Goal: Task Accomplishment & Management: Manage account settings

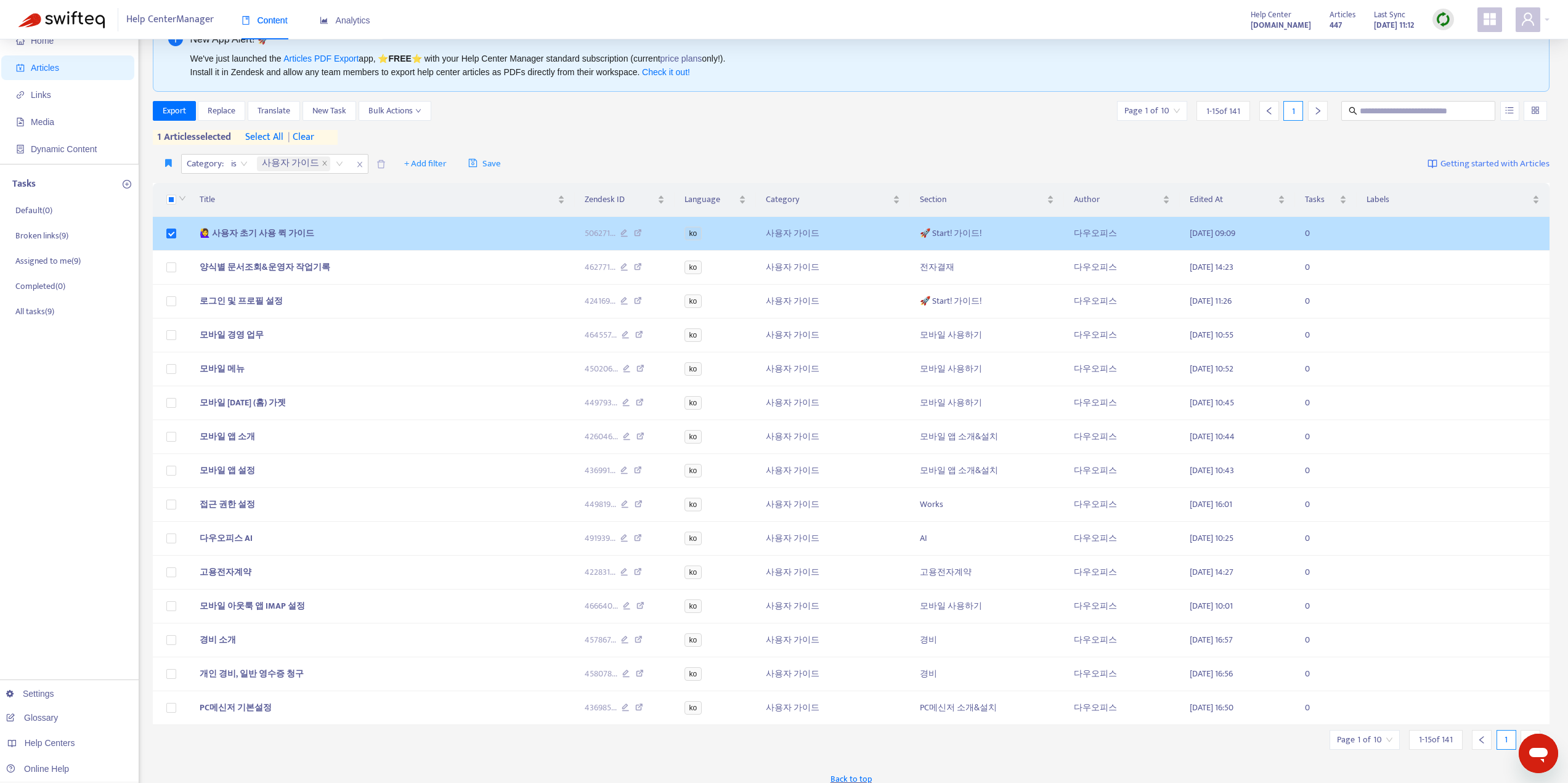
click at [309, 234] on td "🙋‍♀️ 사용자 초기 사용 퀵 가이드" at bounding box center [382, 234] width 385 height 34
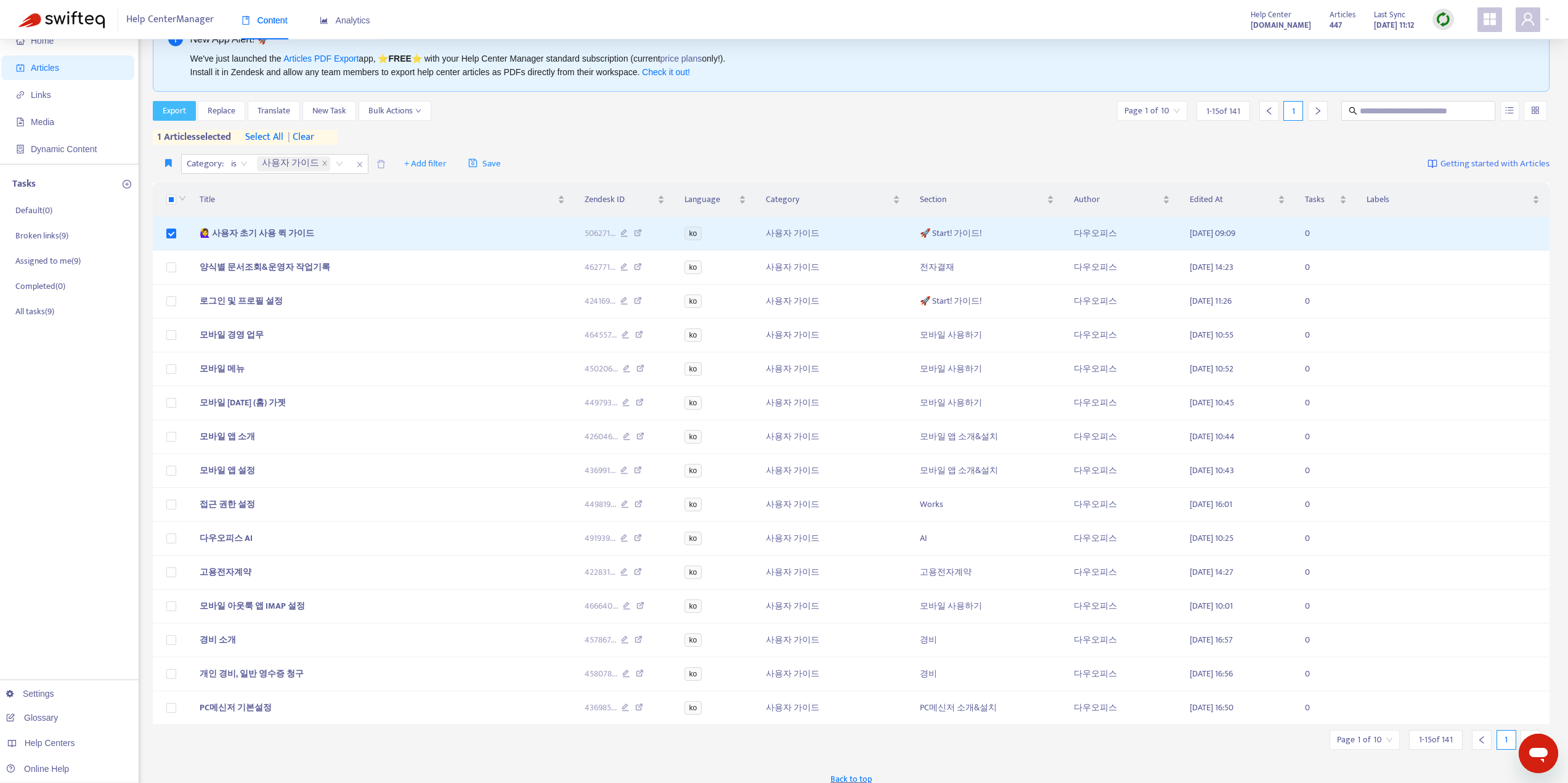
click at [185, 109] on span "Export" at bounding box center [174, 111] width 23 height 14
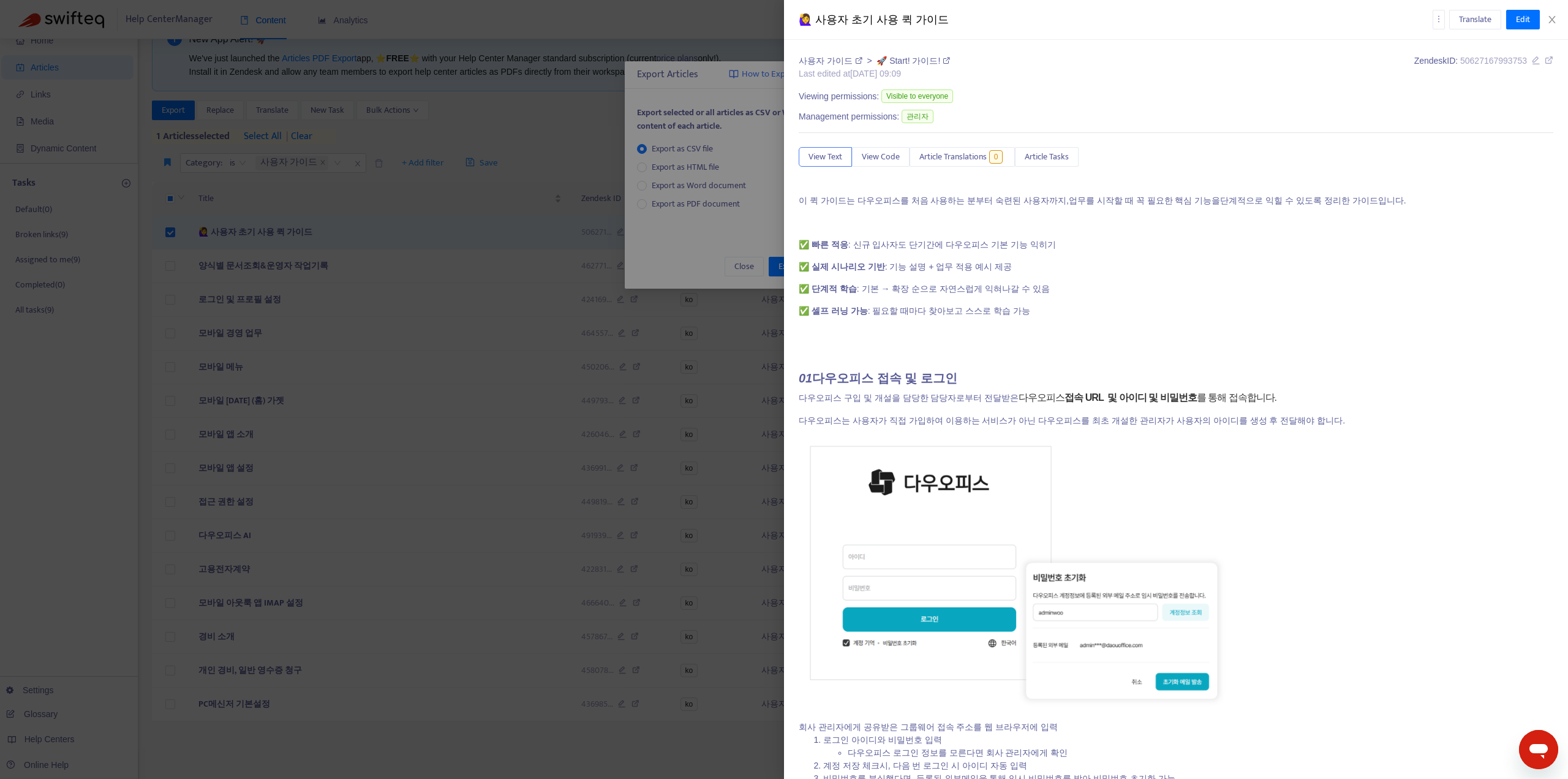
click at [1023, 249] on p "✅ 빠른 적응 : 신규 입사자도 단기간에 다우오피스 기본 기능 익히기" at bounding box center [1176, 245] width 755 height 13
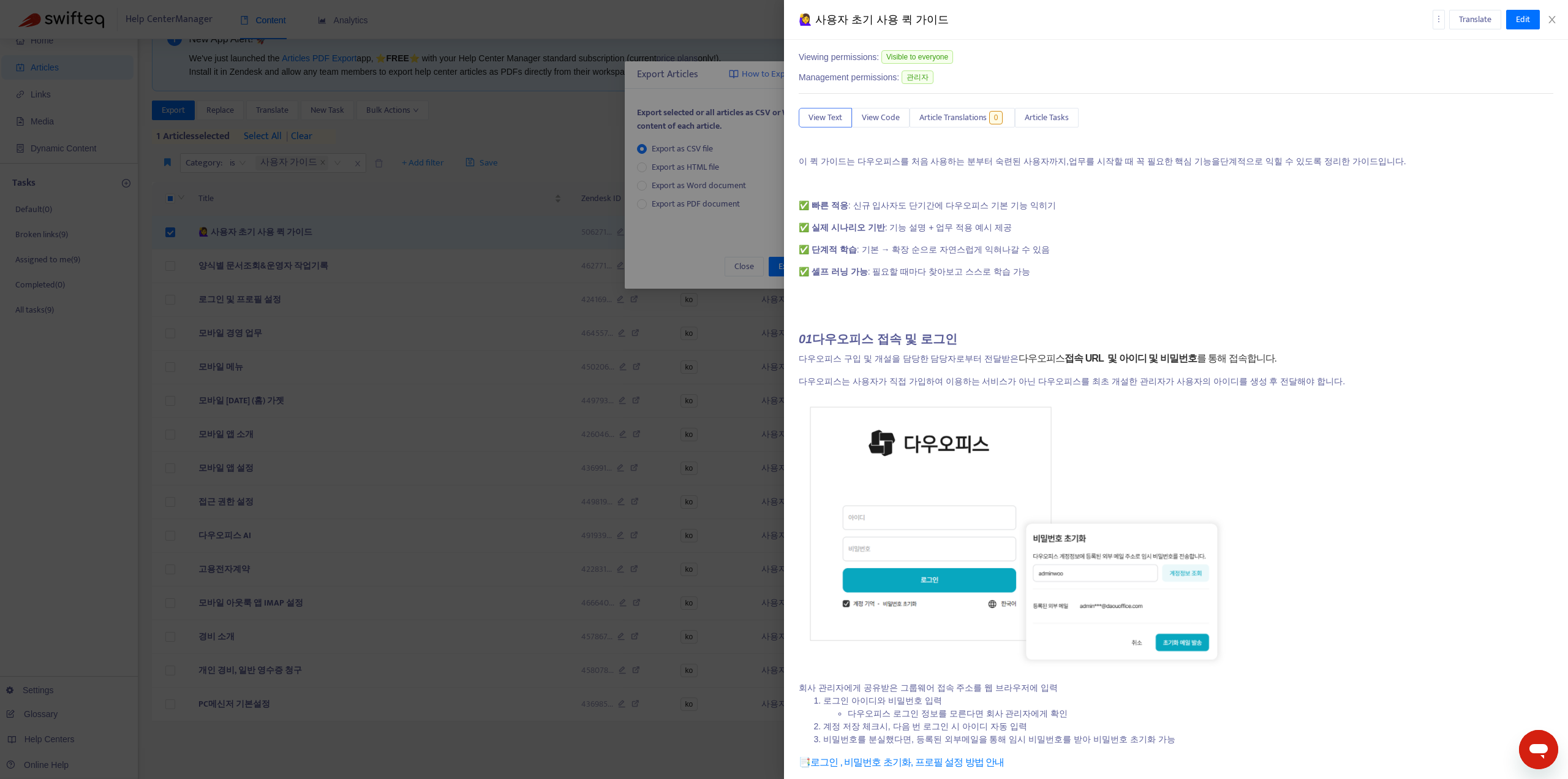
scroll to position [61, 0]
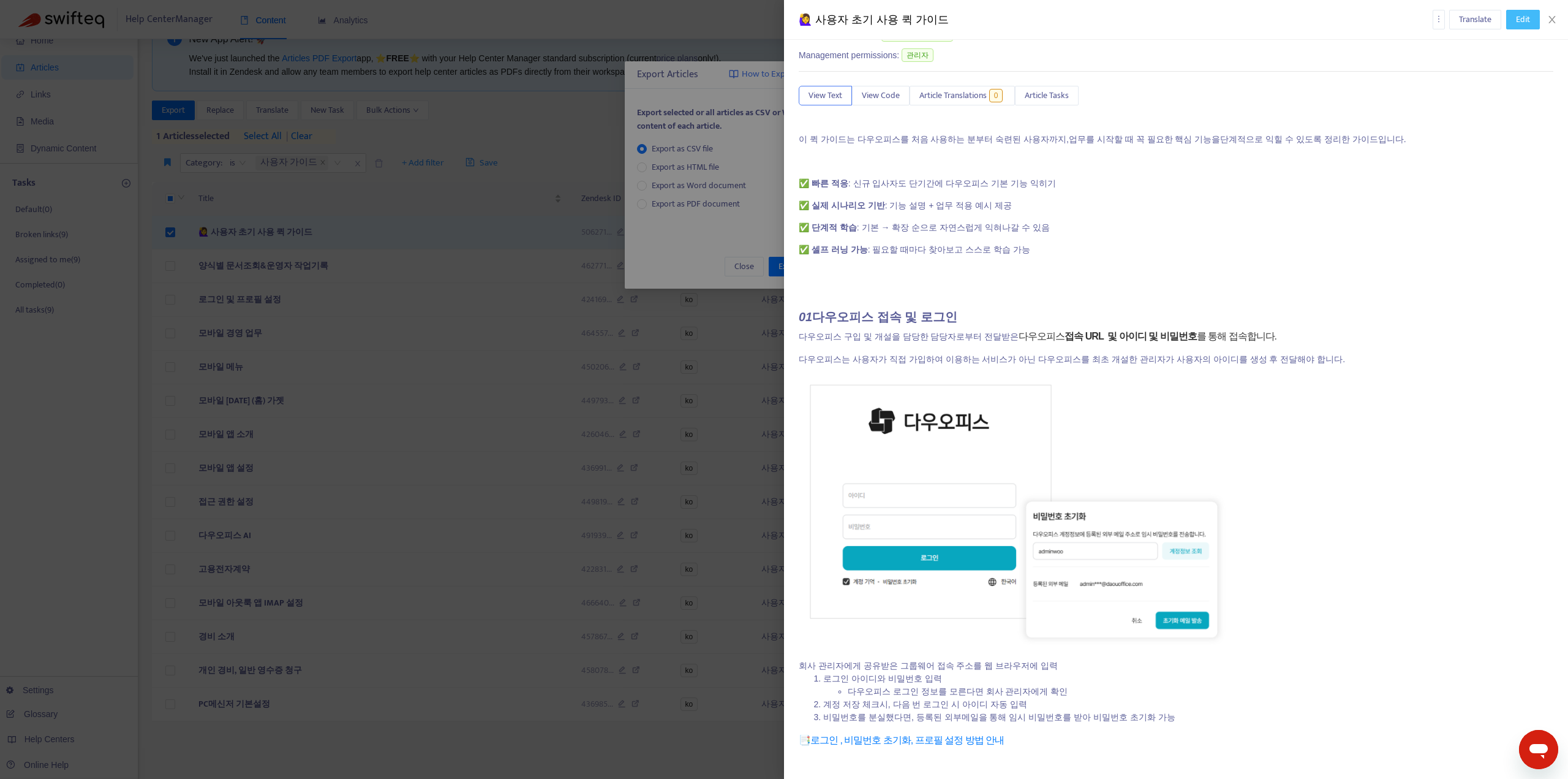
click at [1525, 24] on span "Edit" at bounding box center [1523, 20] width 14 height 14
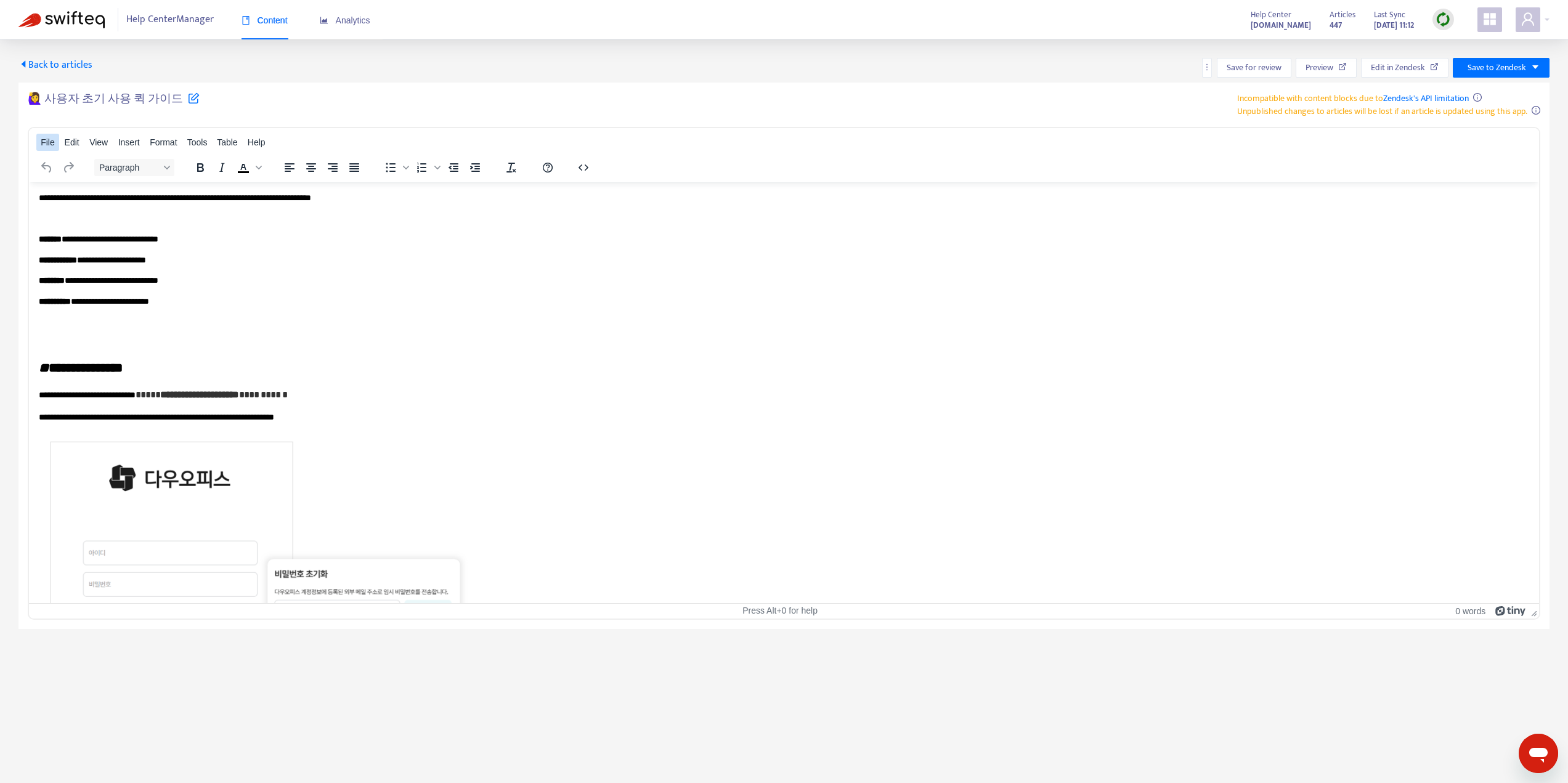
click at [54, 146] on span "File" at bounding box center [48, 142] width 14 height 10
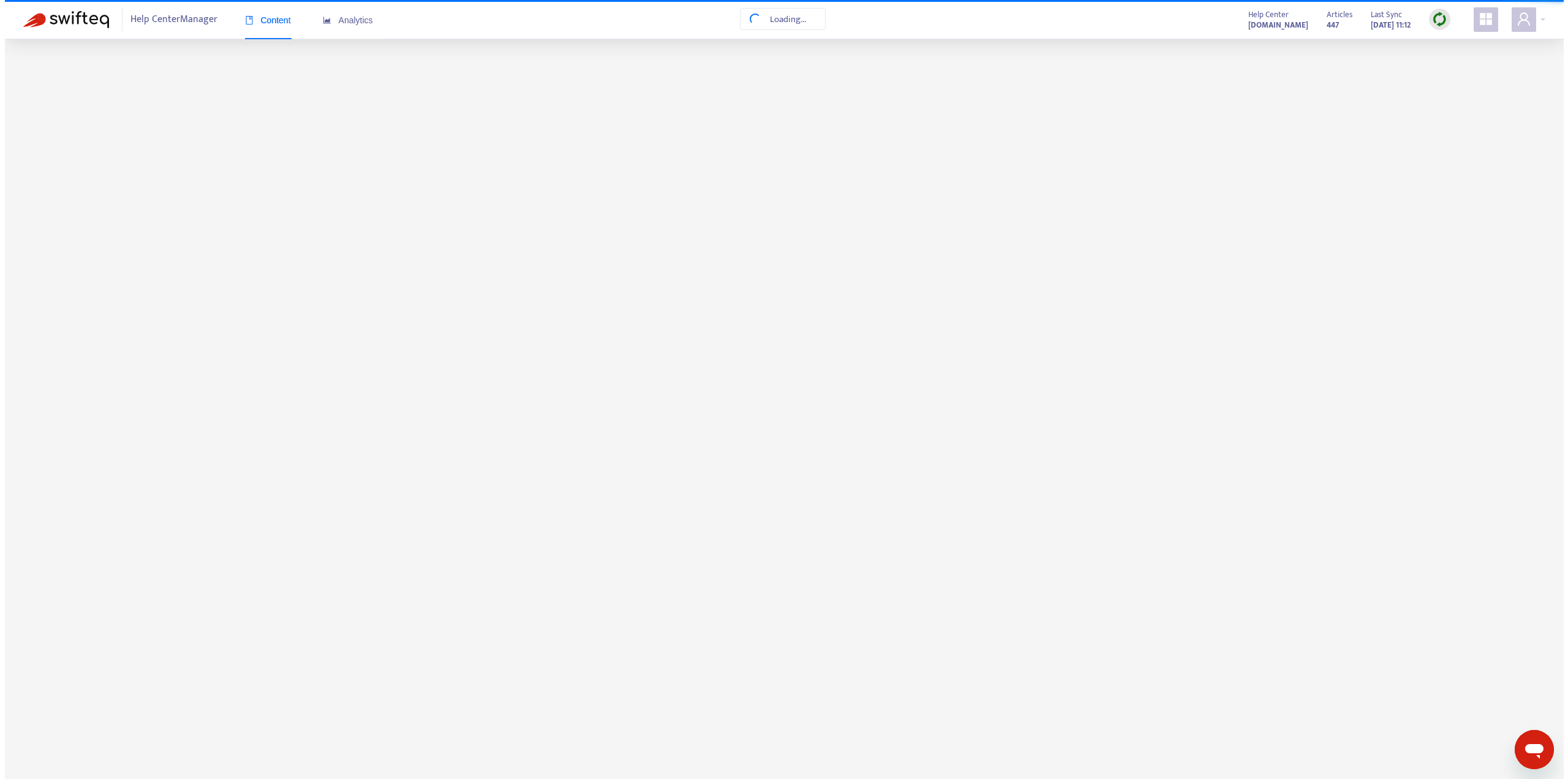
scroll to position [39, 0]
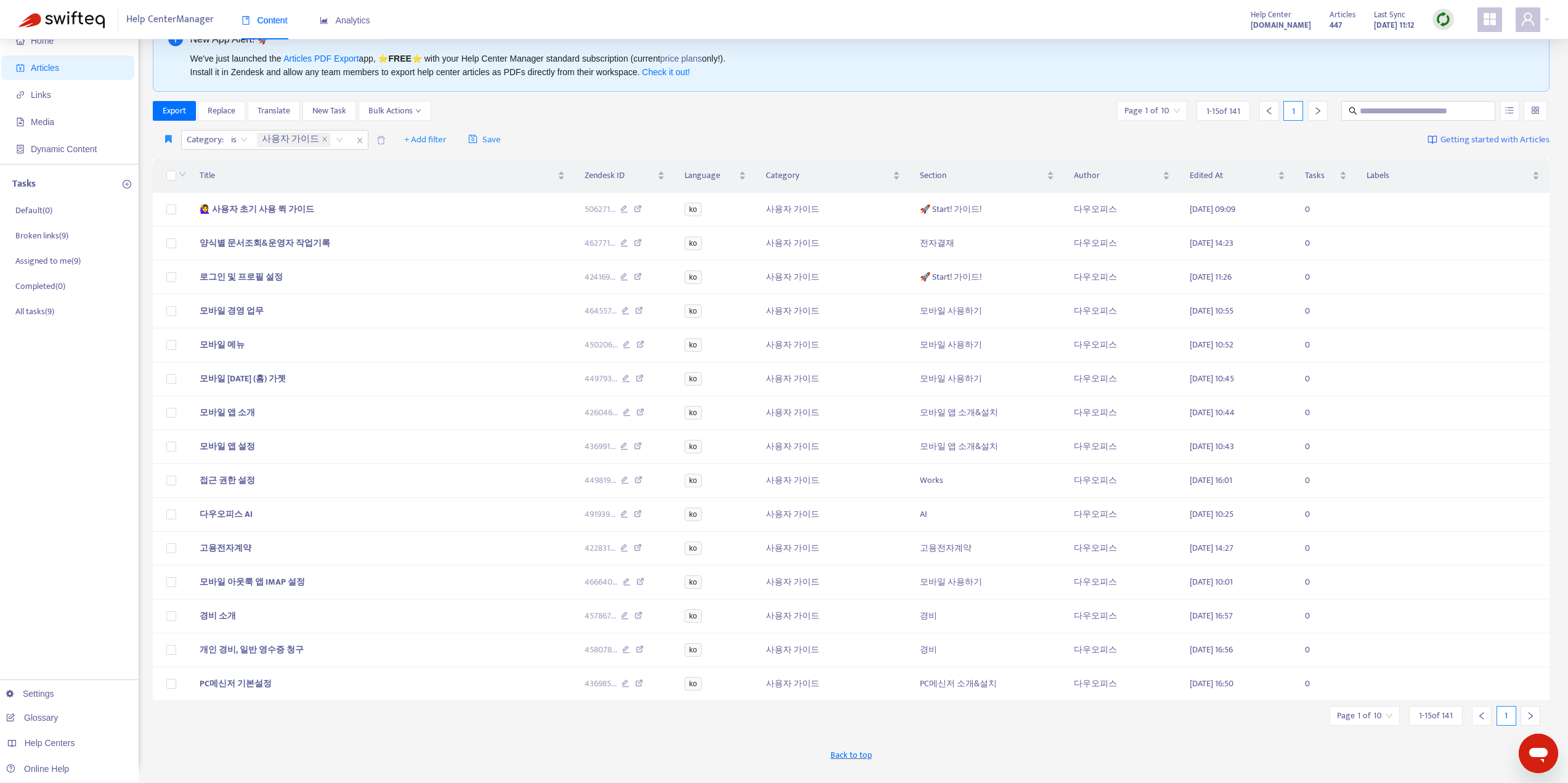
drag, startPoint x: 716, startPoint y: 101, endPoint x: 732, endPoint y: 93, distance: 17.9
click at [716, 101] on div "Export Replace Translate New Task Bulk Actions Page 1 of 10 1 - 15 of 141 1" at bounding box center [851, 110] width 1398 height 20
click at [316, 138] on span "사용자 가이드" at bounding box center [294, 140] width 74 height 15
click at [288, 170] on div "관리자 가이드" at bounding box center [371, 164] width 215 height 14
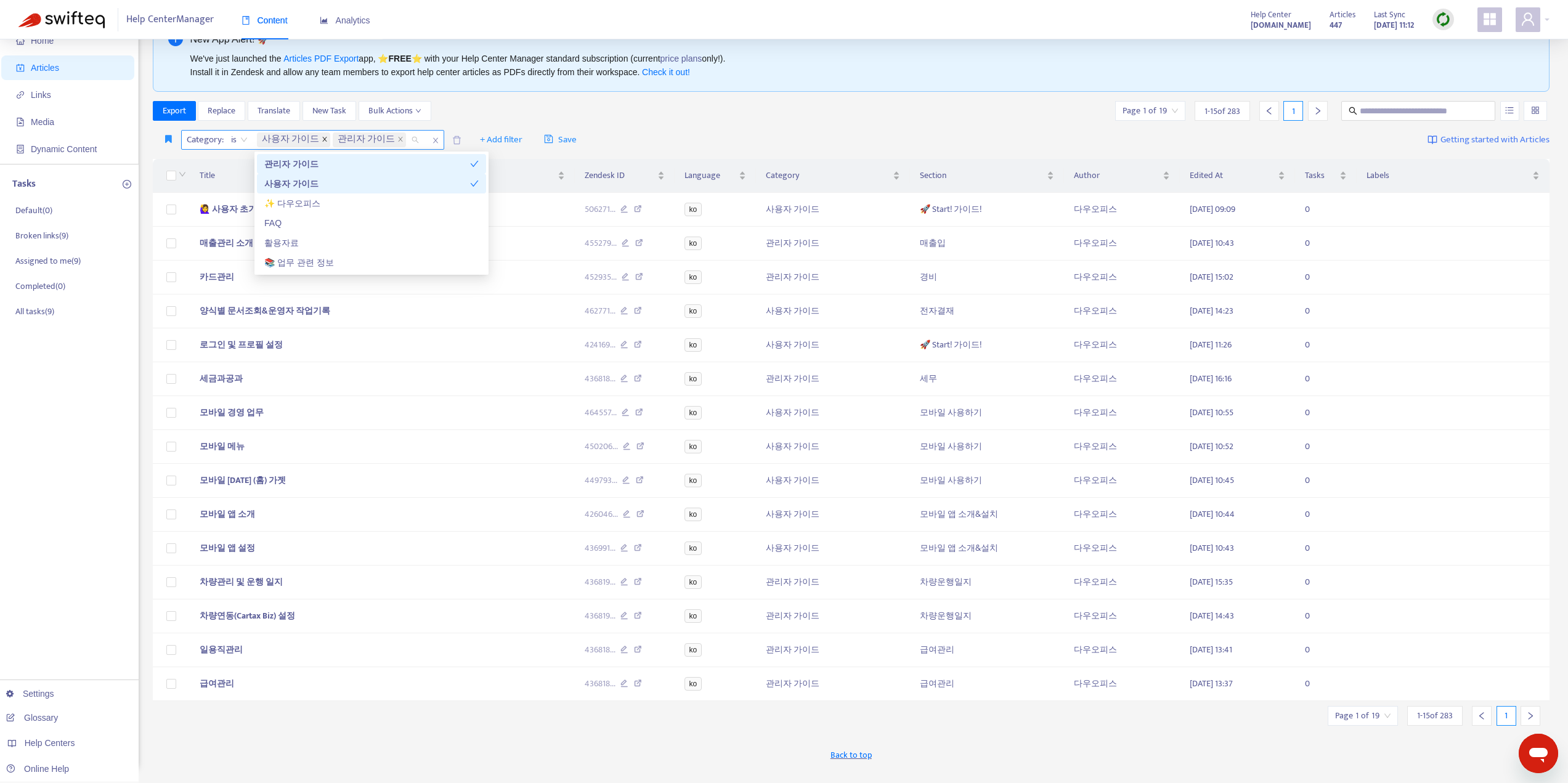
click at [322, 140] on icon "close" at bounding box center [324, 140] width 4 height 4
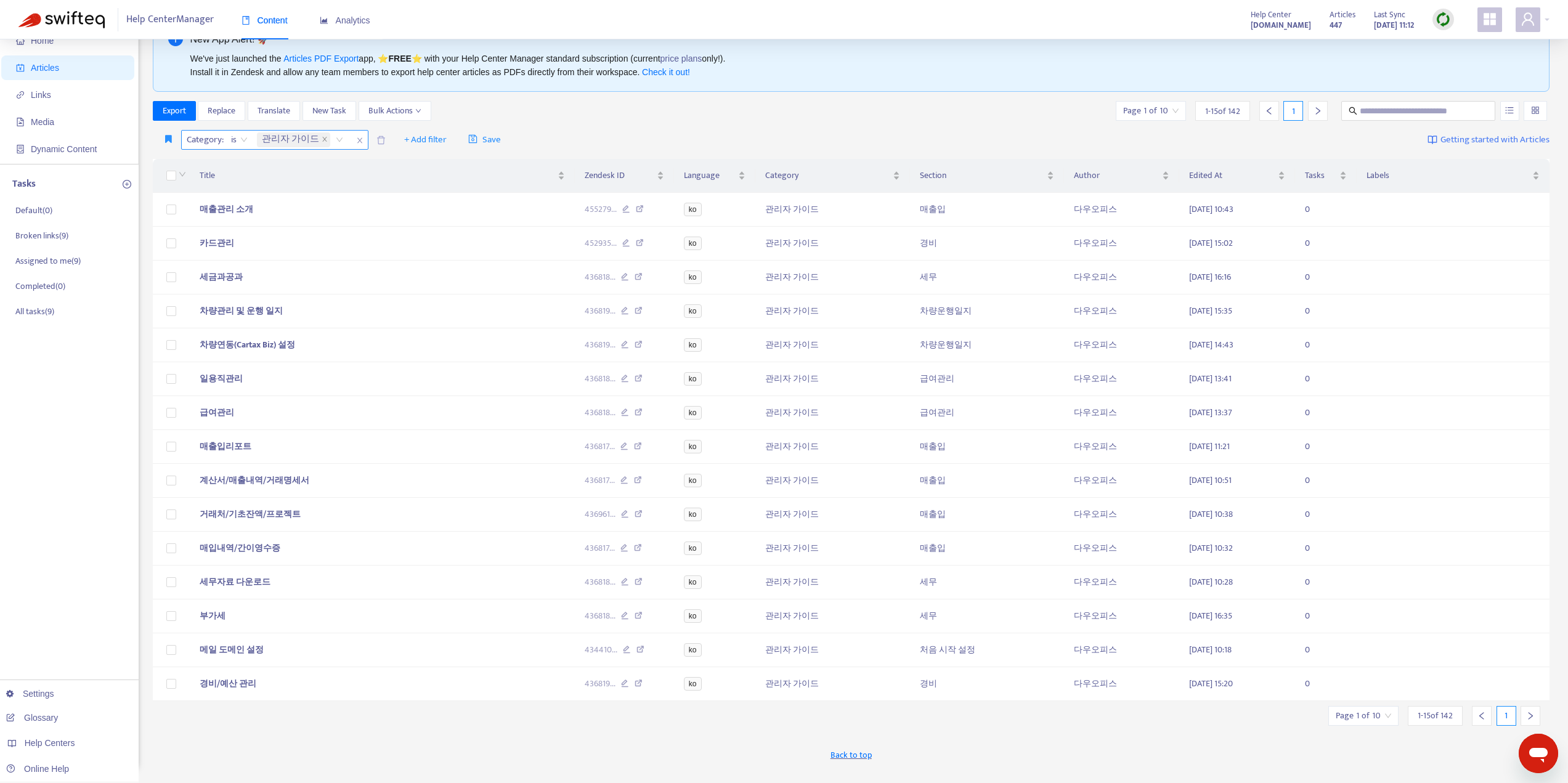
click at [539, 127] on div "Category : is 관리자 가이드 + Add filter Save Getting started with Articles" at bounding box center [851, 140] width 1398 height 29
click at [1527, 720] on icon "right" at bounding box center [1530, 716] width 9 height 9
click at [288, 382] on span "🧑🏼‍🚀 관리자 초기 설정 퀵 가이드" at bounding box center [257, 378] width 114 height 14
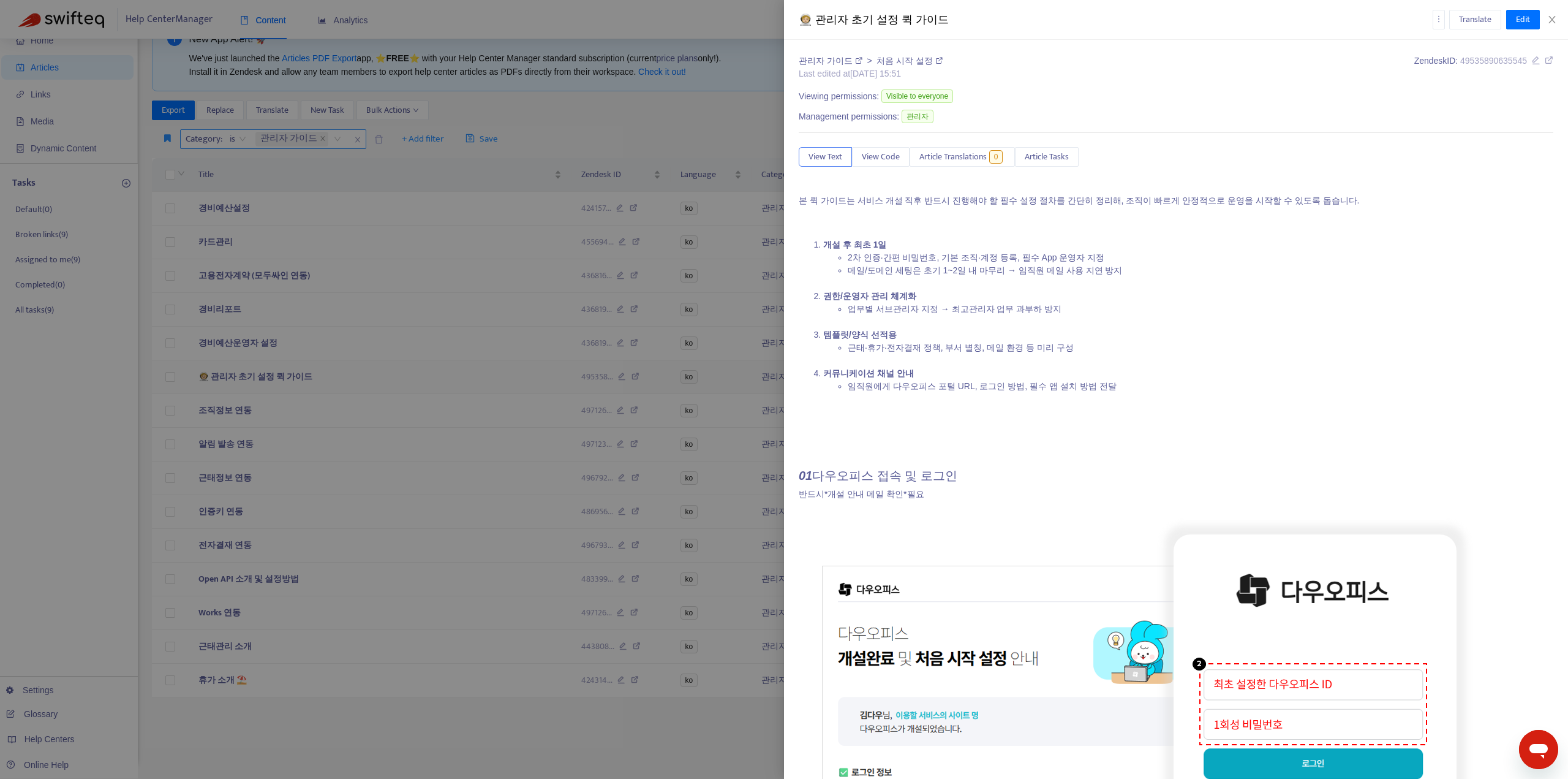
click at [287, 380] on div at bounding box center [784, 389] width 1568 height 779
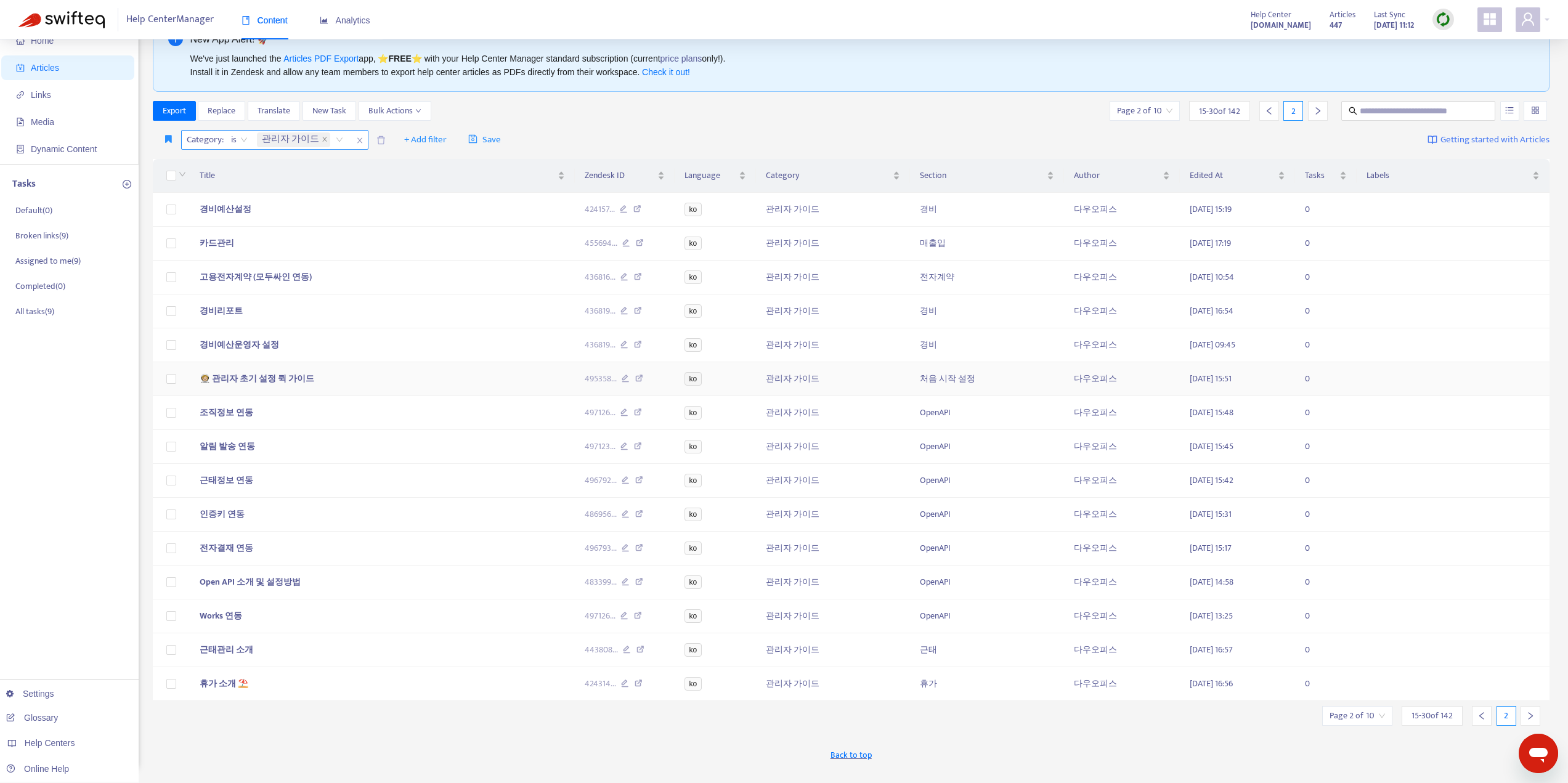
click at [288, 382] on span "🧑🏼‍🚀 관리자 초기 설정 퀵 가이드" at bounding box center [257, 378] width 114 height 14
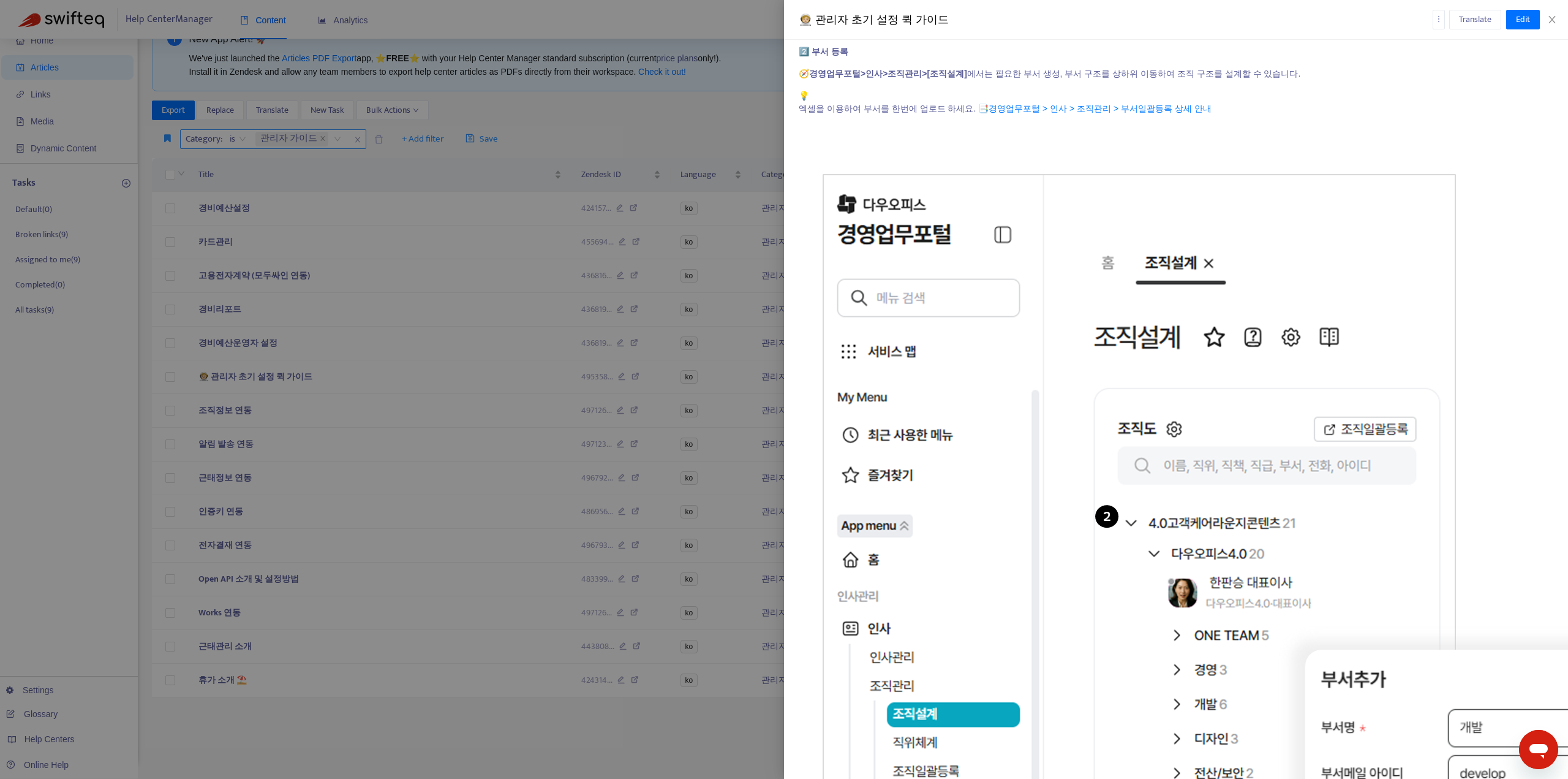
scroll to position [3065, 0]
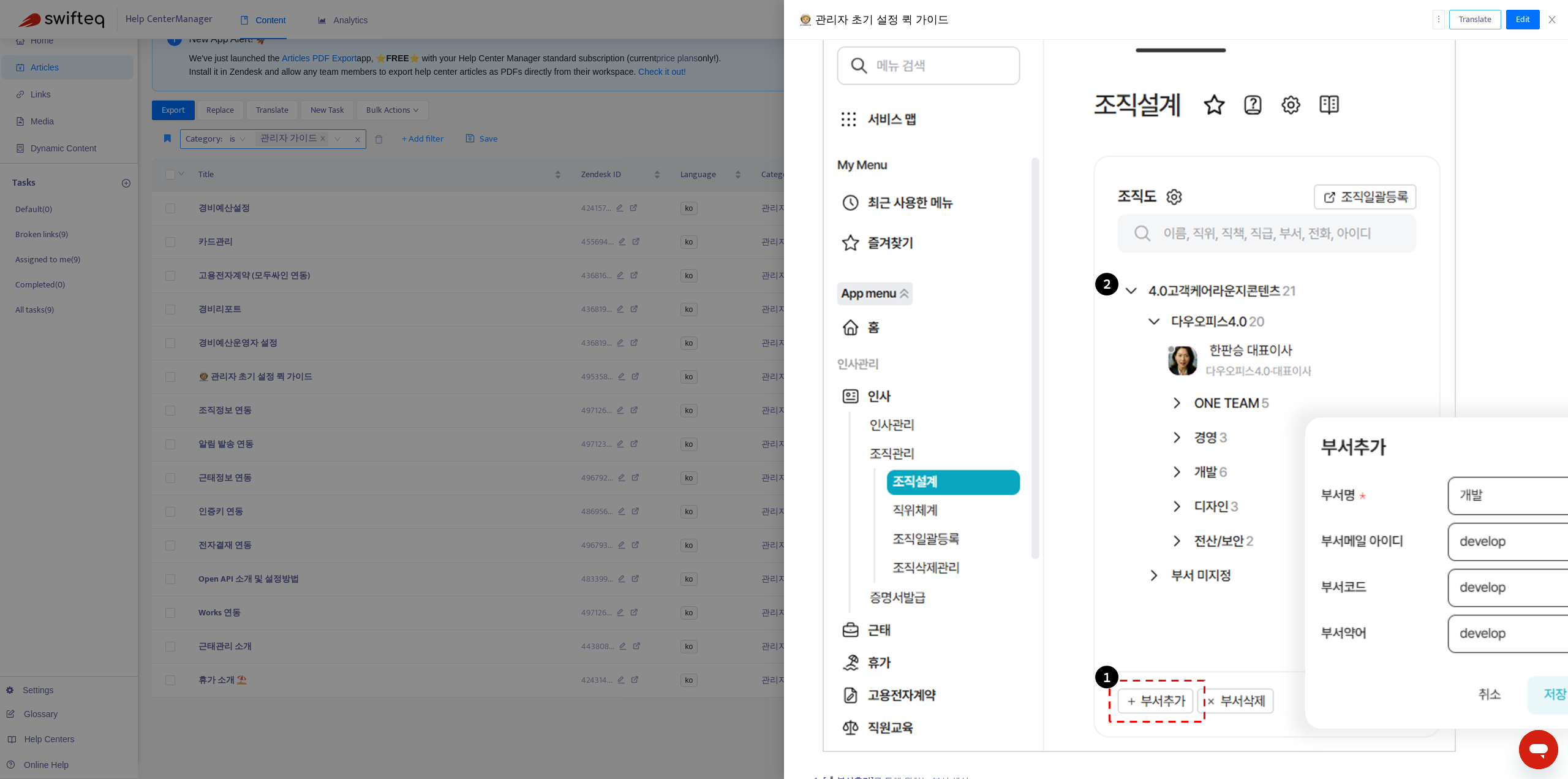
click at [1482, 18] on span "Translate" at bounding box center [1476, 20] width 33 height 14
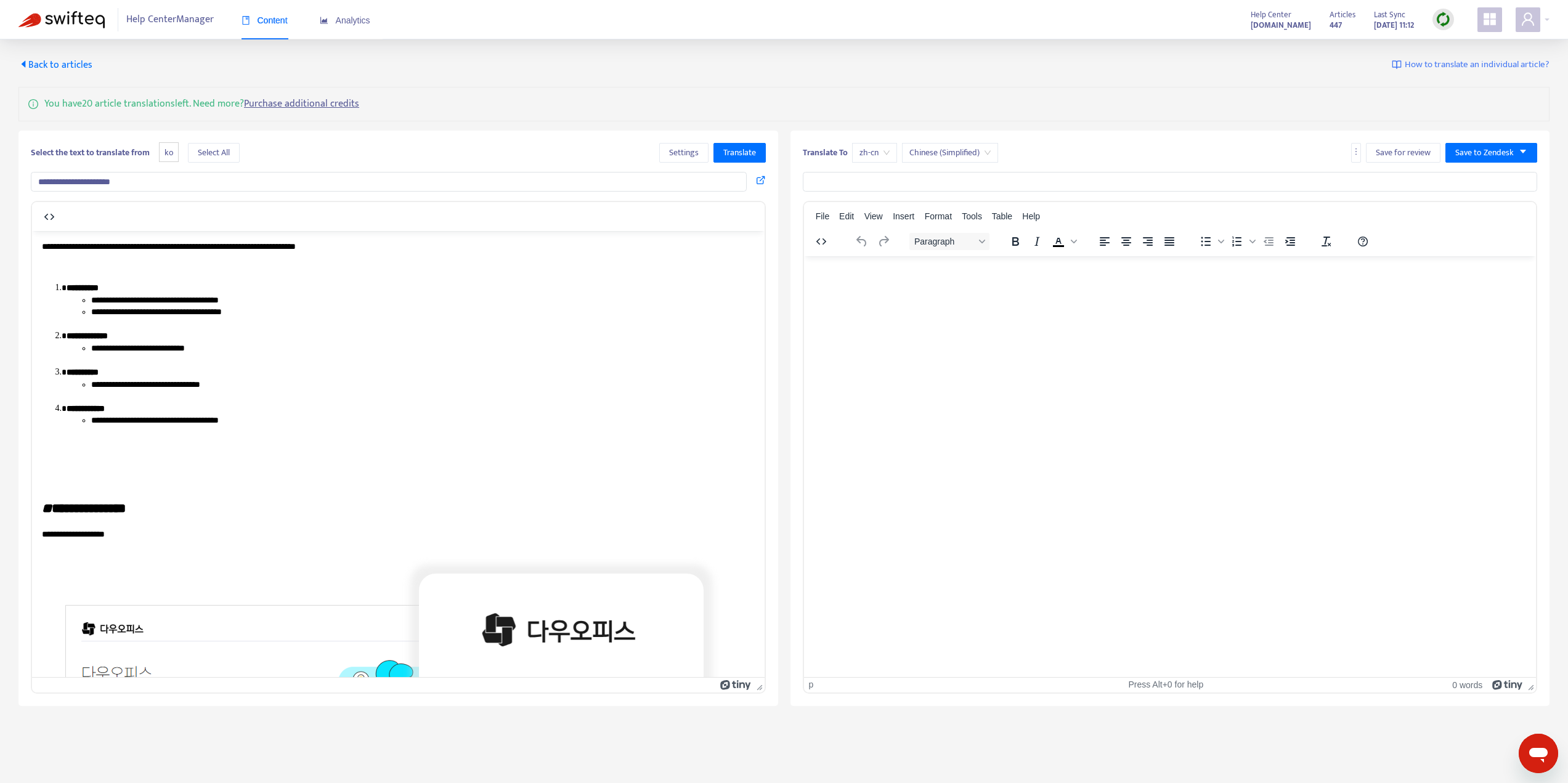
click at [969, 288] on html at bounding box center [1169, 271] width 733 height 32
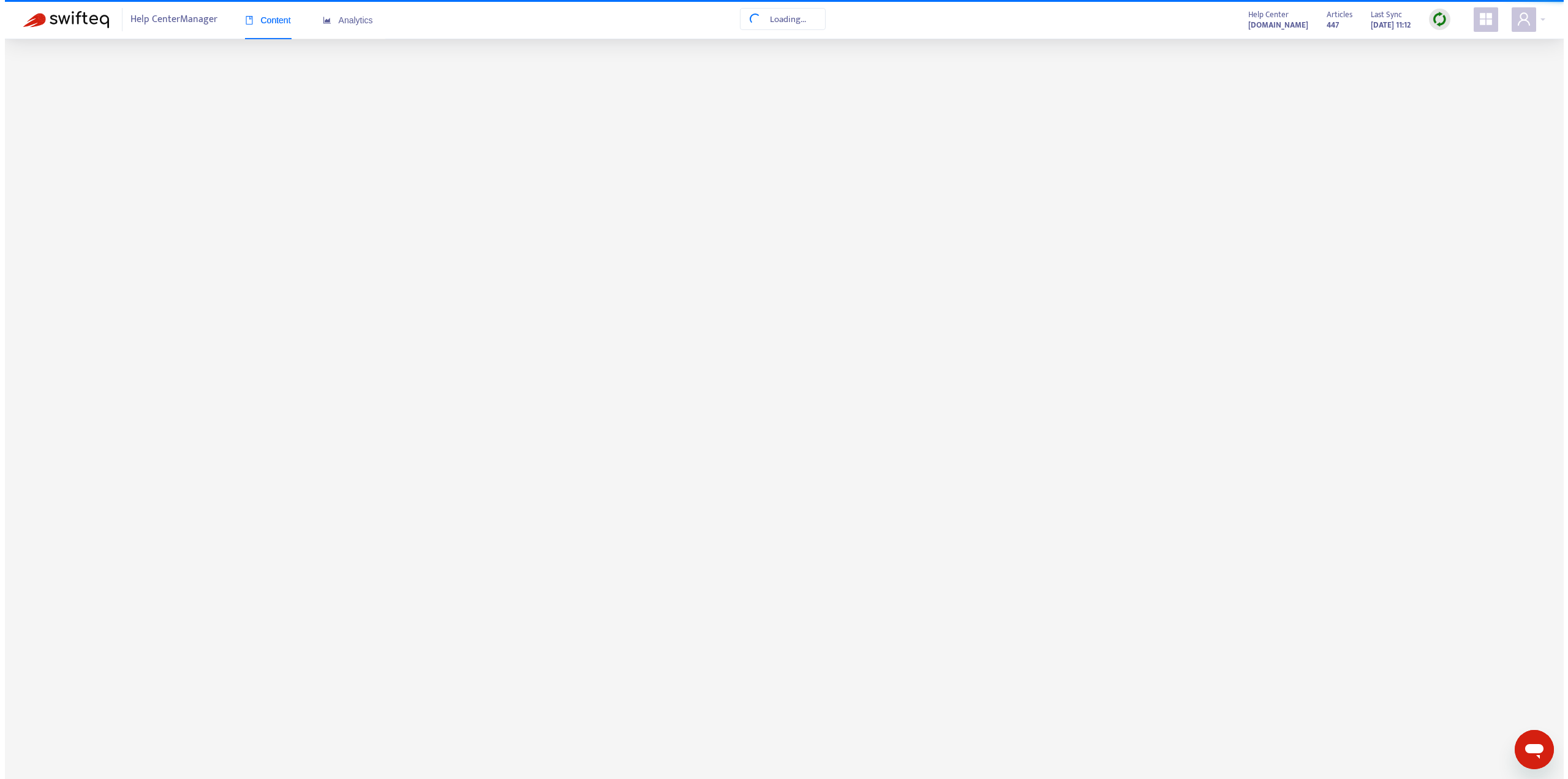
scroll to position [39, 0]
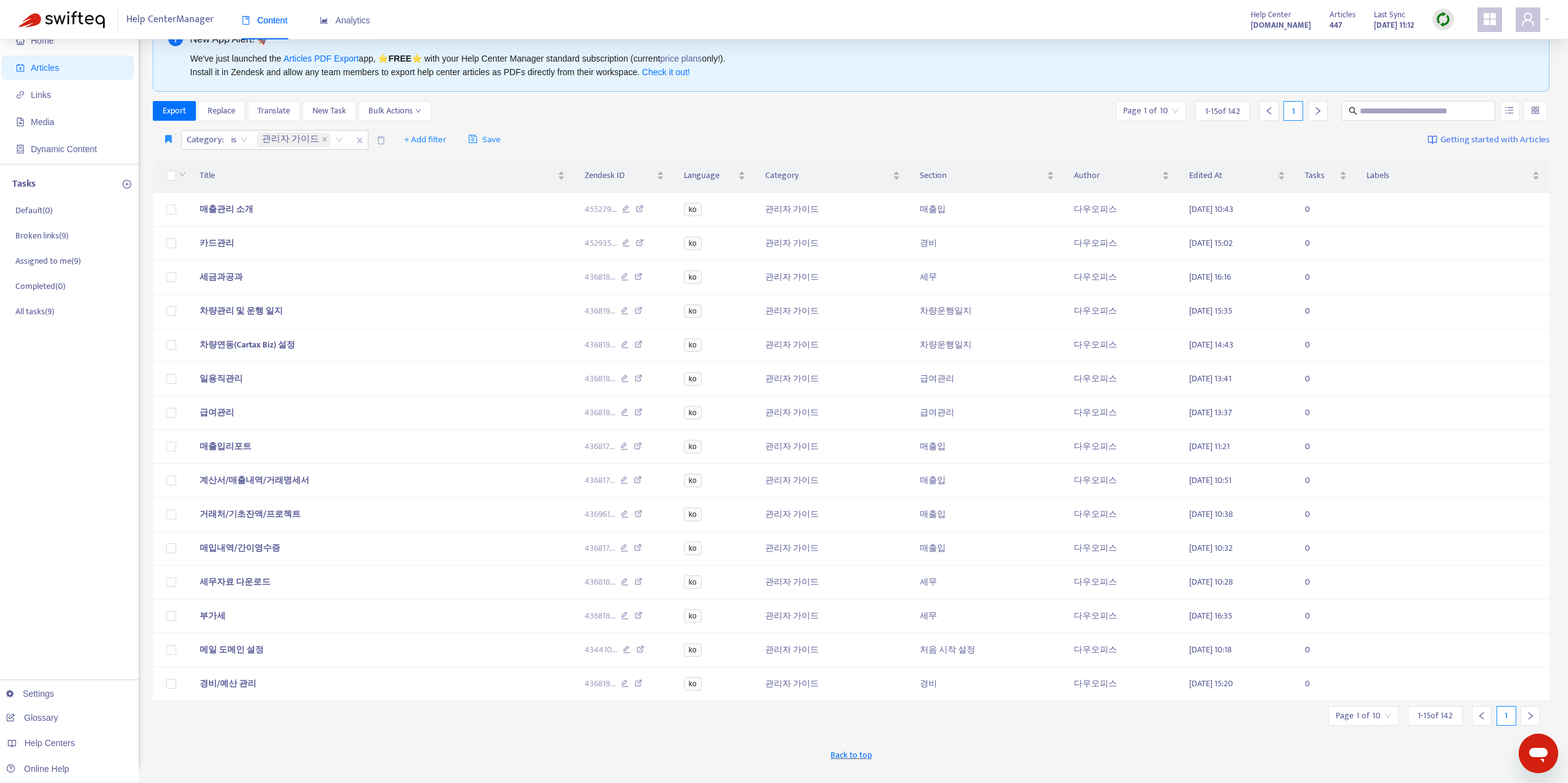
click at [1528, 720] on icon "right" at bounding box center [1530, 716] width 9 height 9
click at [271, 380] on span "🧑🏼‍🚀 관리자 초기 설정 퀵 가이드" at bounding box center [257, 378] width 114 height 14
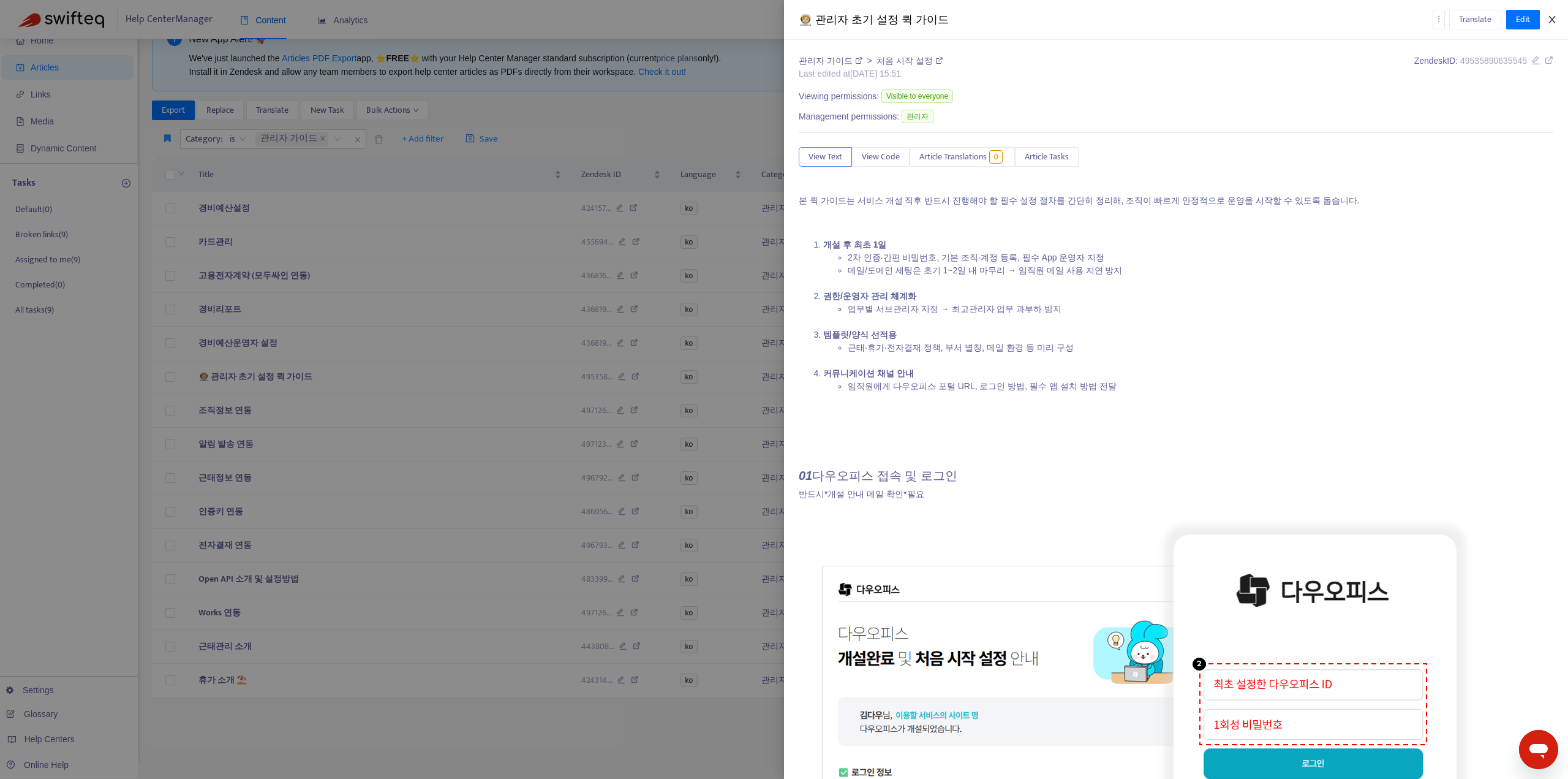
click at [1556, 20] on icon "close" at bounding box center [1552, 20] width 9 height 9
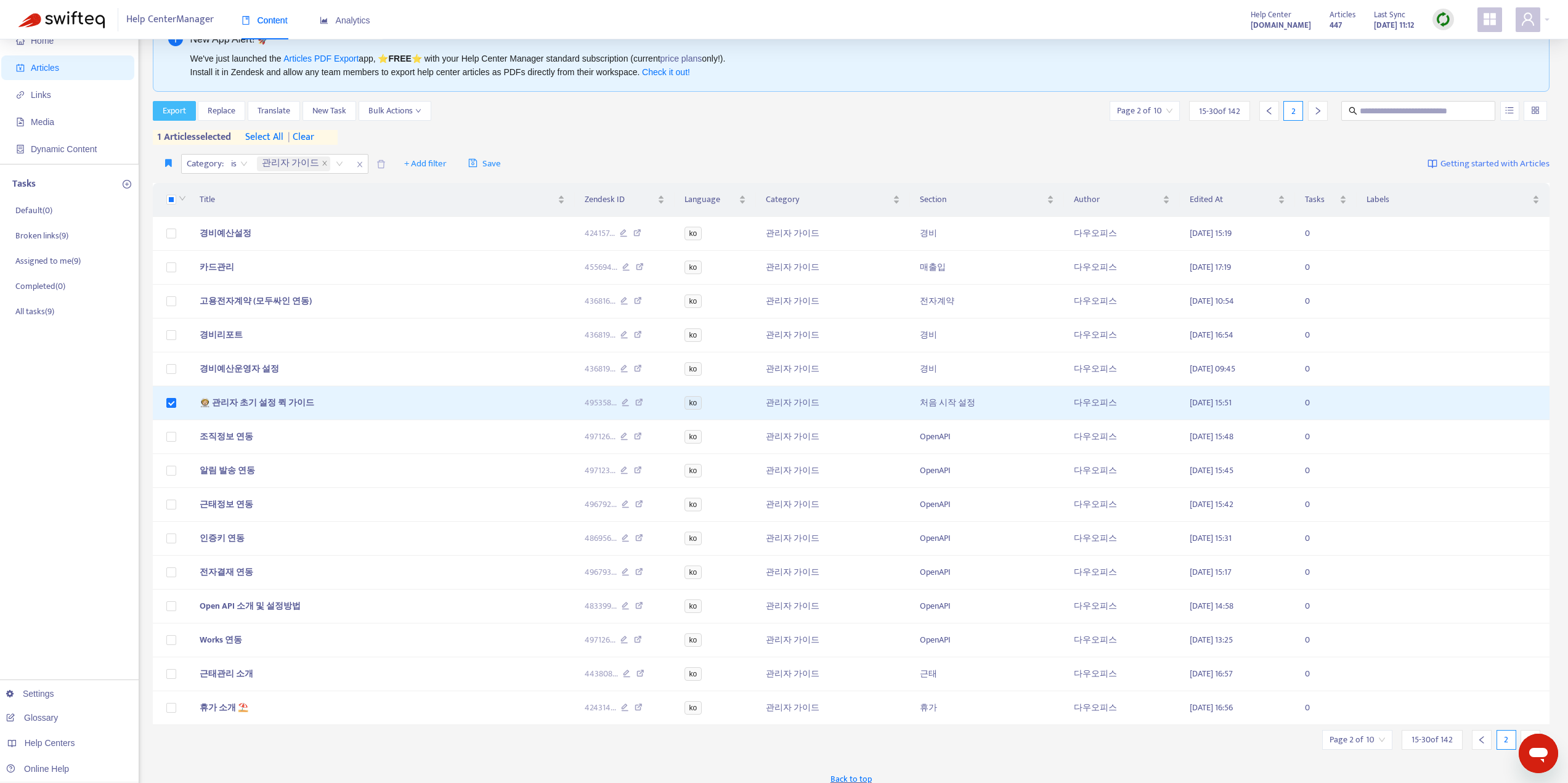
click at [171, 112] on span "Export" at bounding box center [174, 111] width 23 height 14
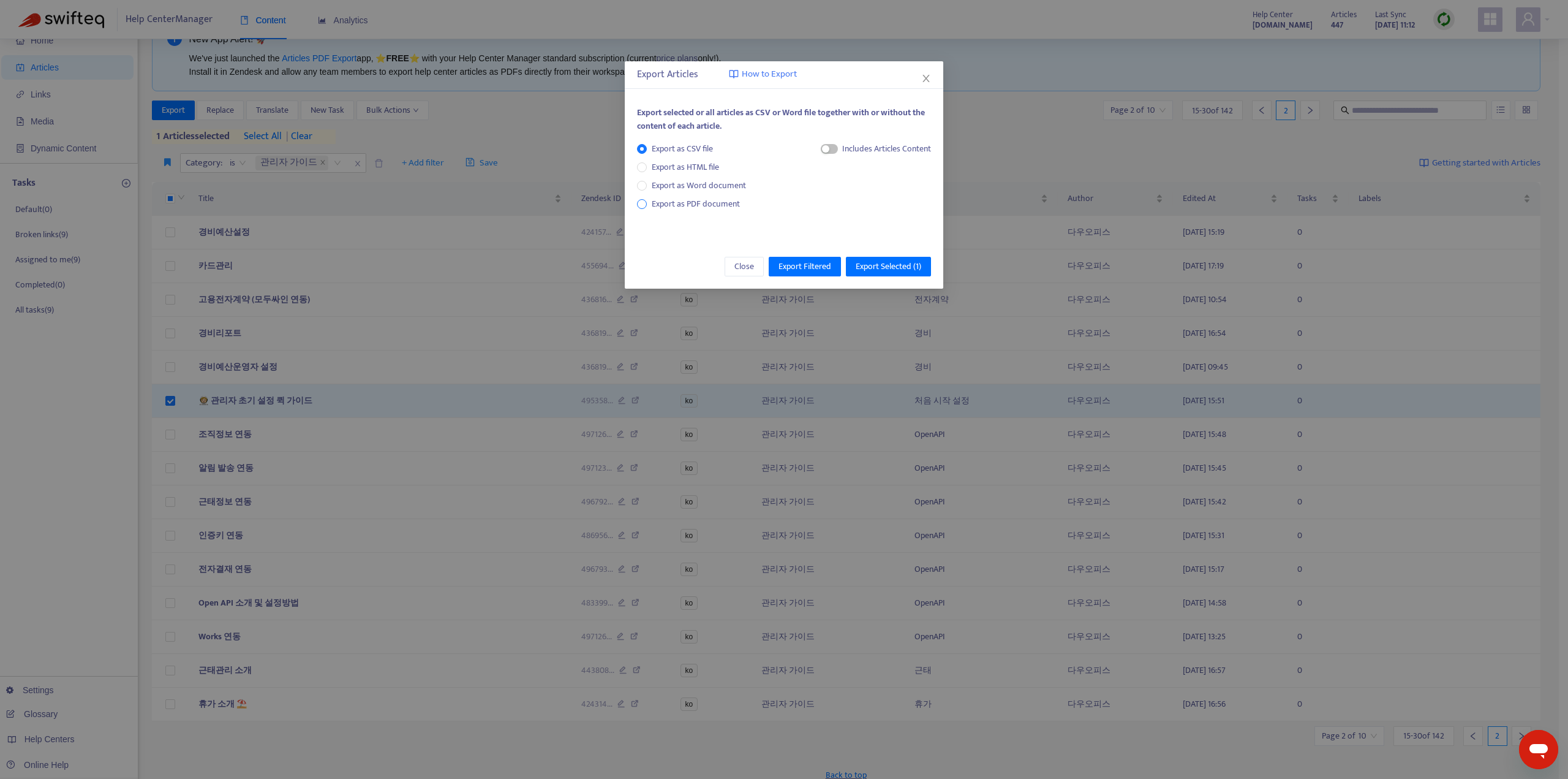
click at [690, 203] on span "Export as PDF document" at bounding box center [696, 203] width 88 height 14
click at [883, 261] on span "Export Selected ( 1 )" at bounding box center [888, 266] width 66 height 14
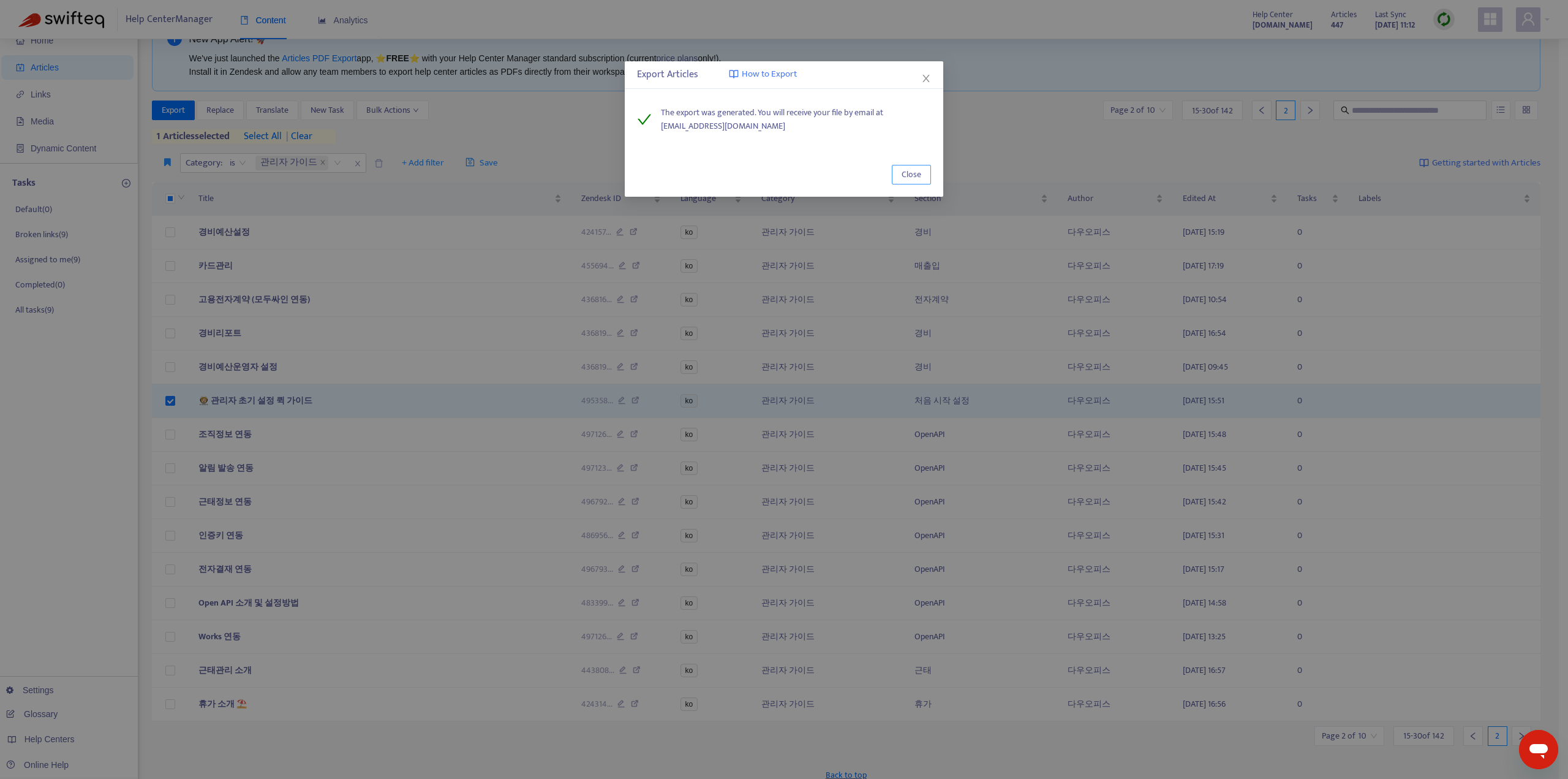
click at [901, 167] on button "Close" at bounding box center [911, 174] width 39 height 20
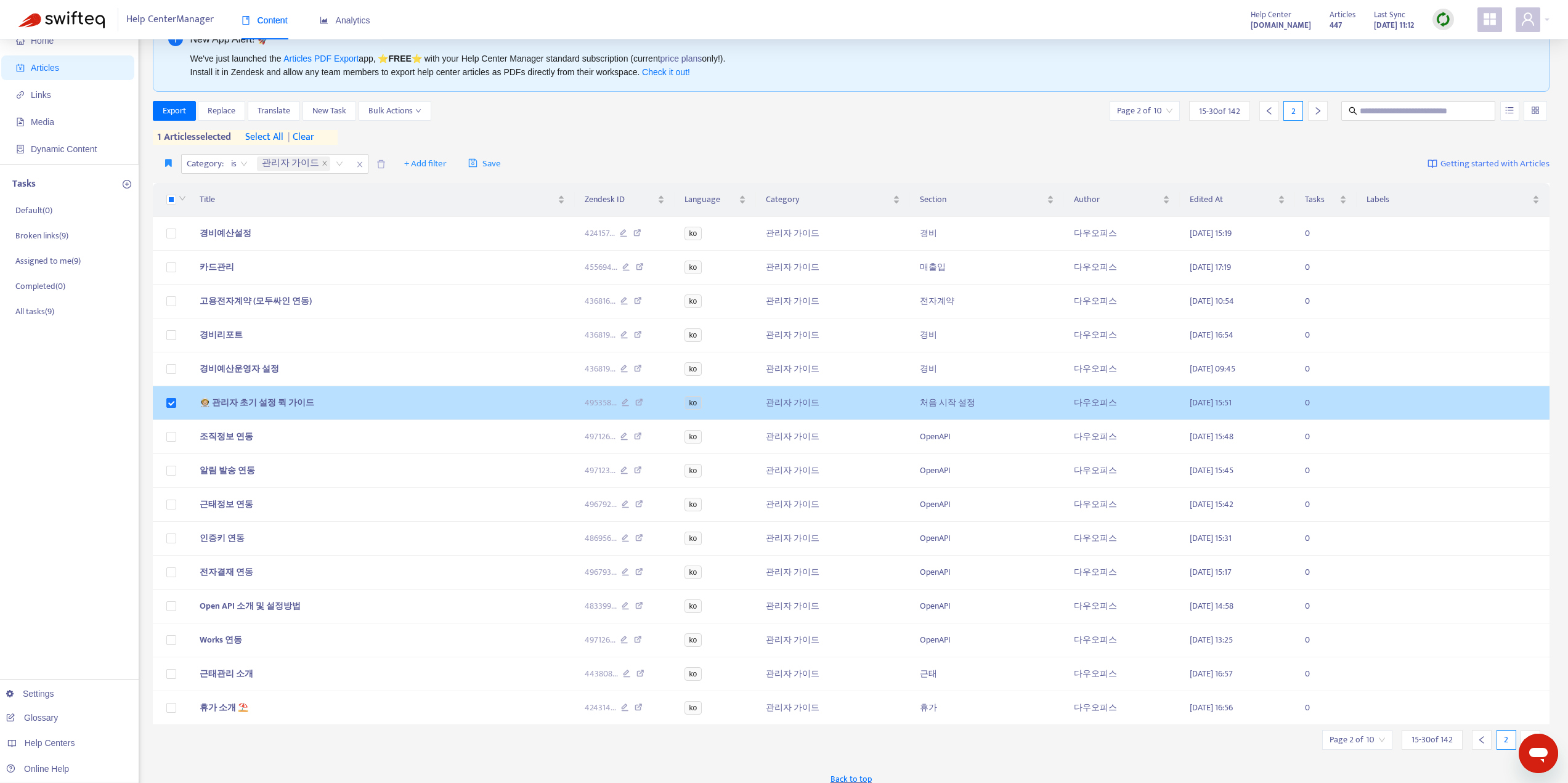
click at [256, 408] on span "🧑🏼‍🚀 관리자 초기 설정 퀵 가이드" at bounding box center [257, 402] width 114 height 14
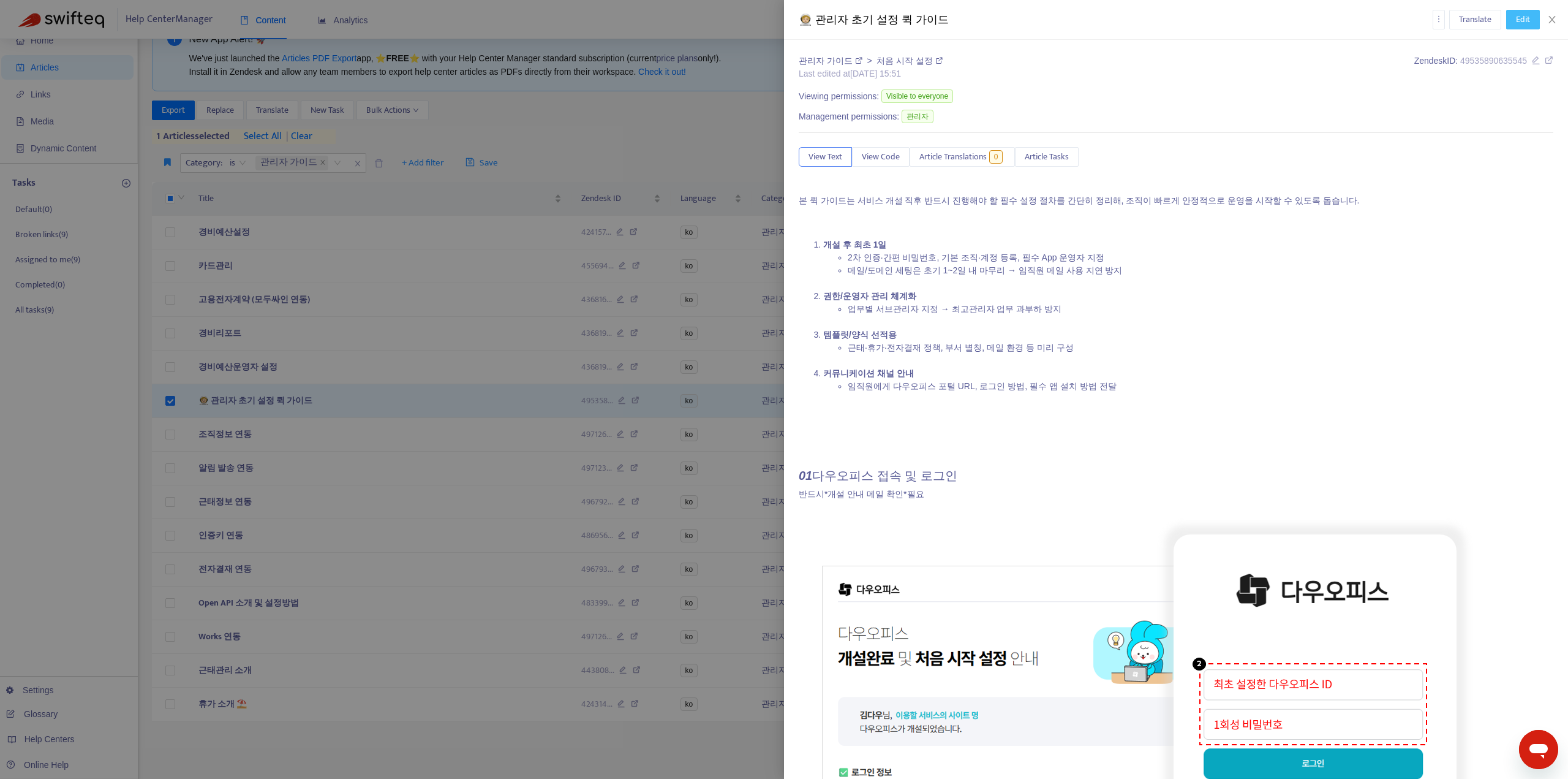
click at [1523, 20] on span "Edit" at bounding box center [1523, 20] width 14 height 14
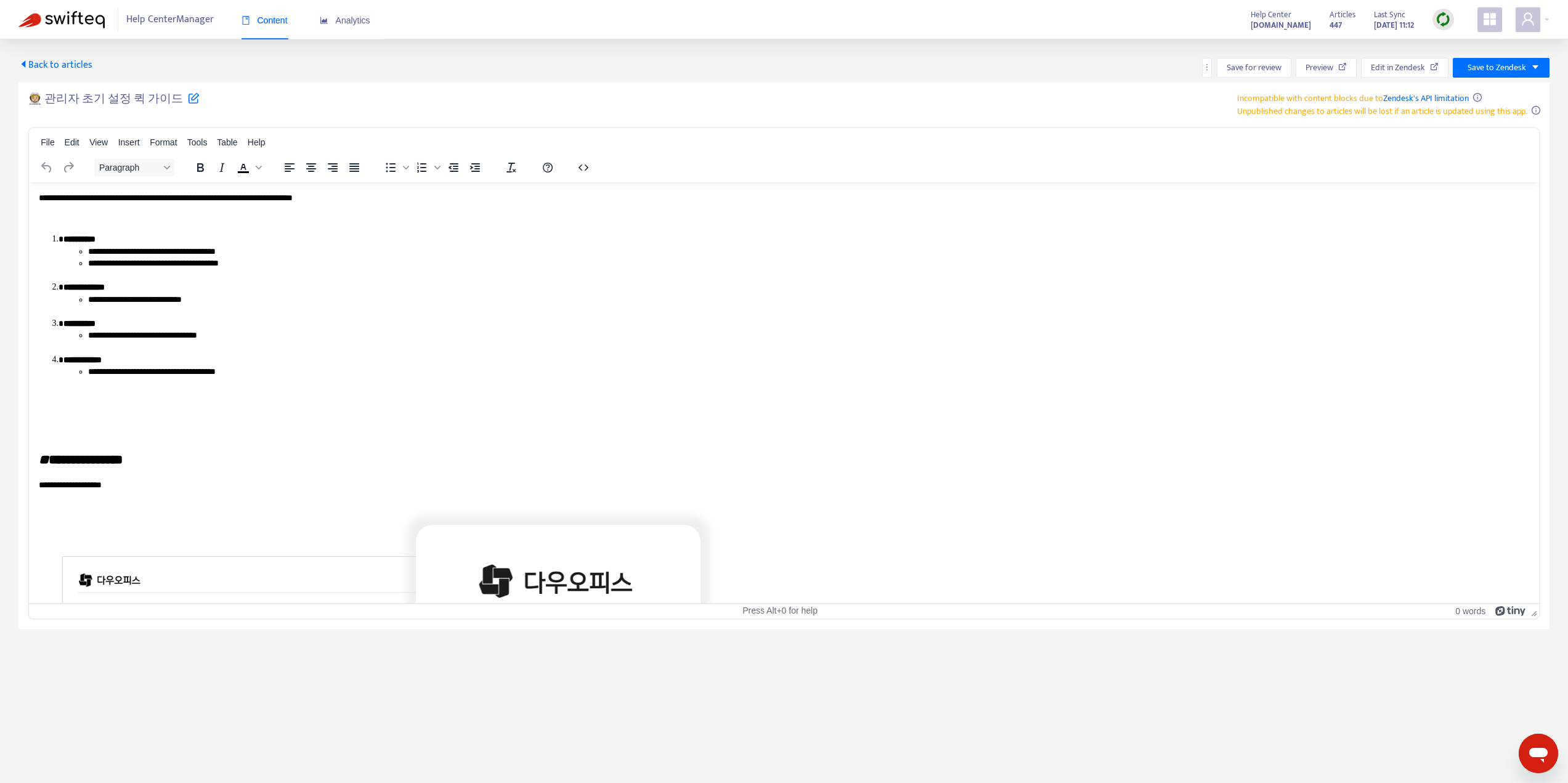
click at [39, 197] on p "**********" at bounding box center [779, 198] width 1481 height 12
click at [44, 199] on p "**********" at bounding box center [779, 198] width 1481 height 12
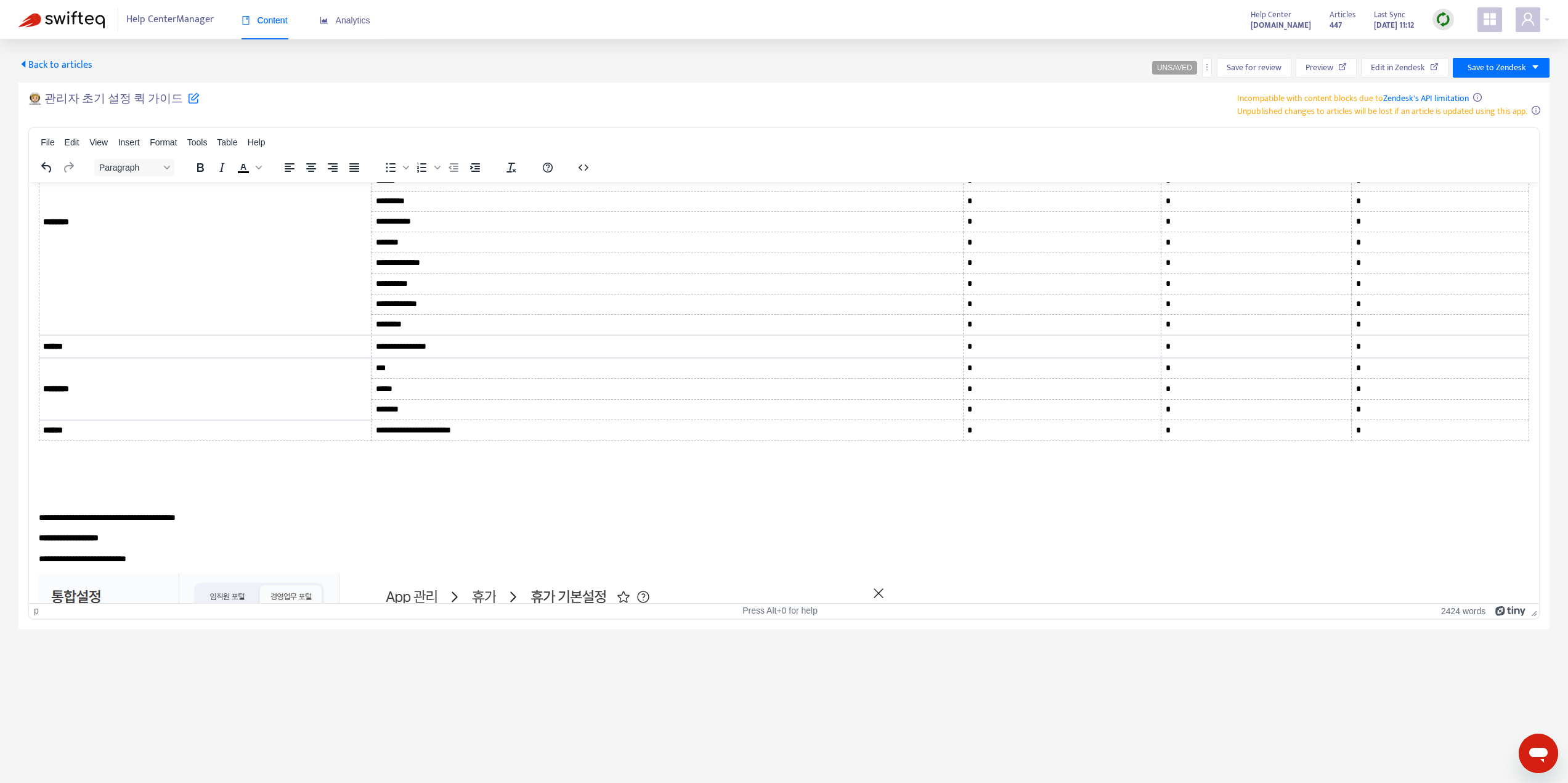
scroll to position [10612, 0]
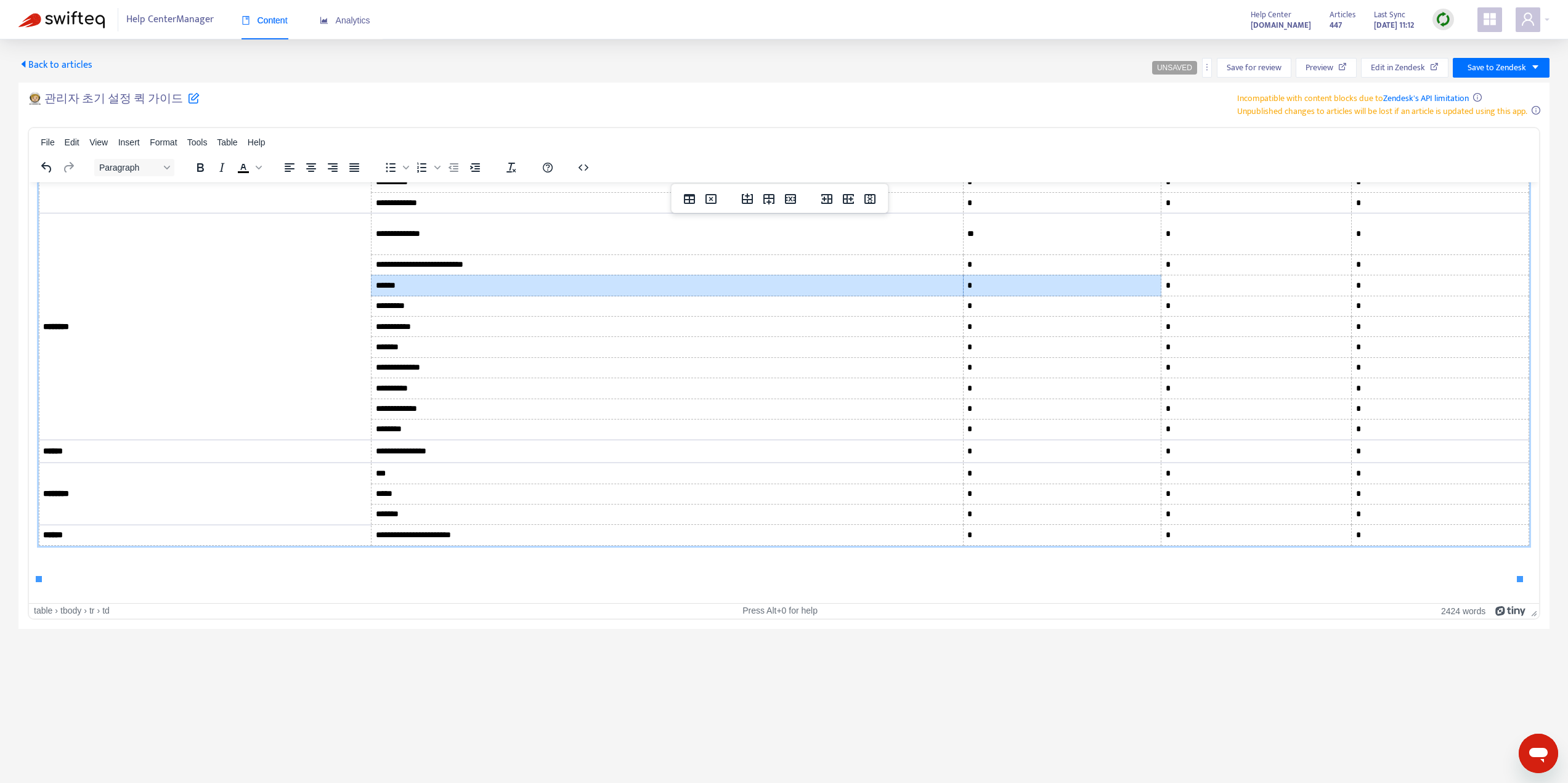
drag, startPoint x: 972, startPoint y: 311, endPoint x: 954, endPoint y: 311, distance: 18.0
click at [954, 295] on tr "****** * * *" at bounding box center [784, 285] width 1490 height 20
click at [983, 295] on td "*" at bounding box center [1062, 285] width 198 height 20
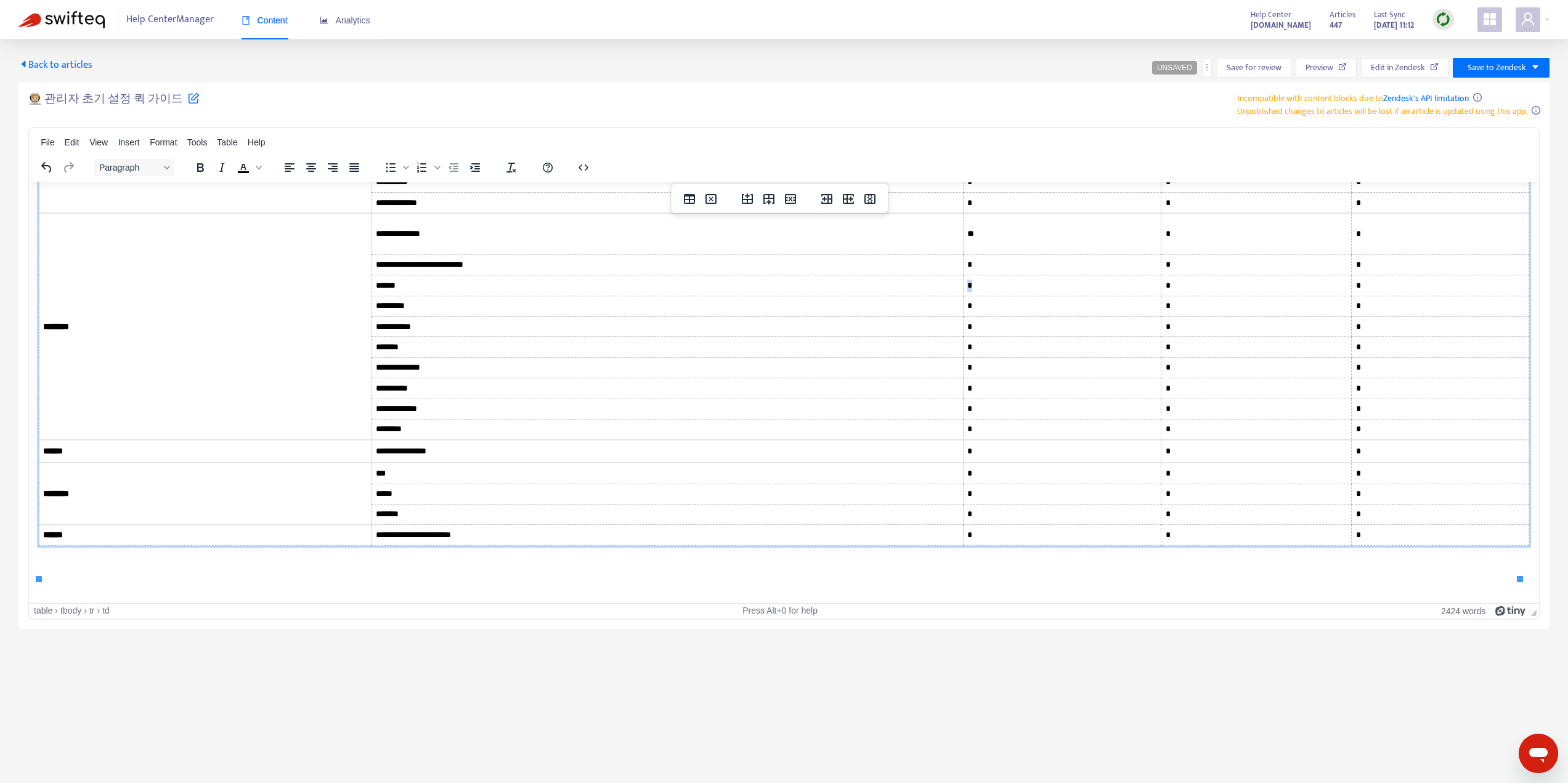
drag, startPoint x: 972, startPoint y: 304, endPoint x: 963, endPoint y: 307, distance: 9.5
click at [963, 295] on td "*" at bounding box center [1062, 285] width 198 height 20
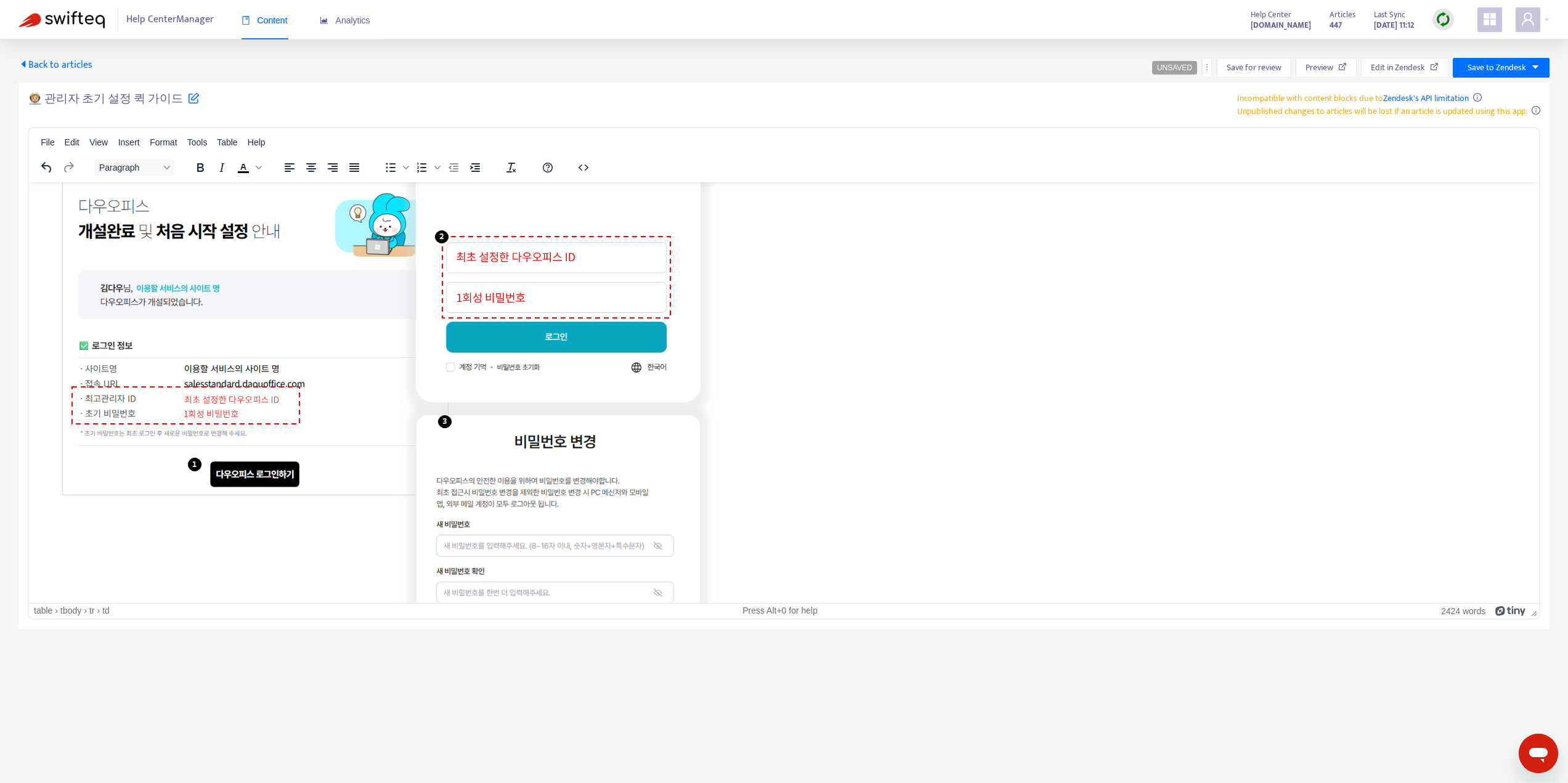
scroll to position [0, 0]
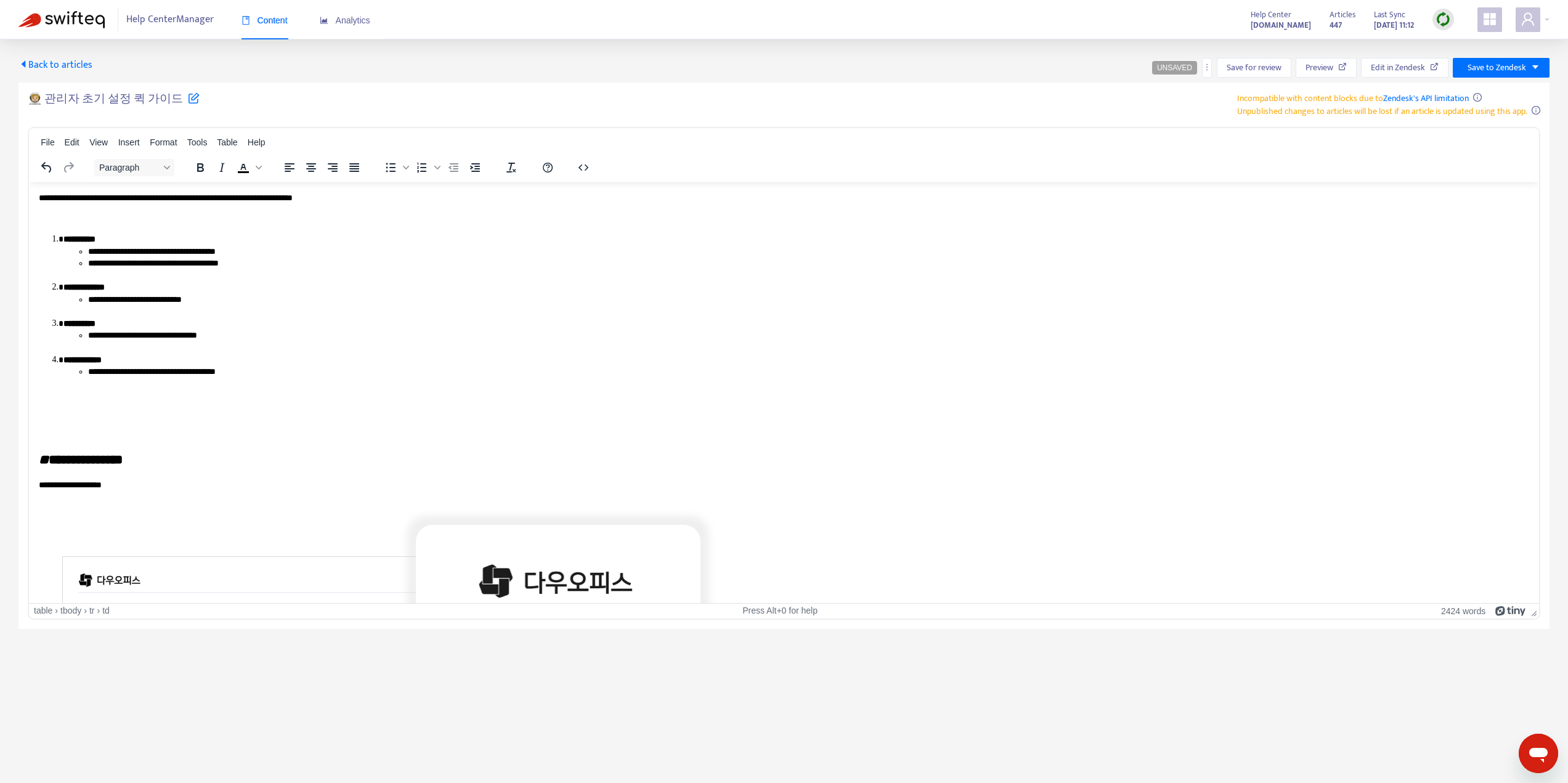
drag, startPoint x: 1536, startPoint y: 320, endPoint x: 1580, endPoint y: 284, distance: 56.9
click at [1537, 70] on icon "caret-down" at bounding box center [1535, 67] width 9 height 9
click at [22, 61] on icon "caret-left" at bounding box center [23, 64] width 10 height 10
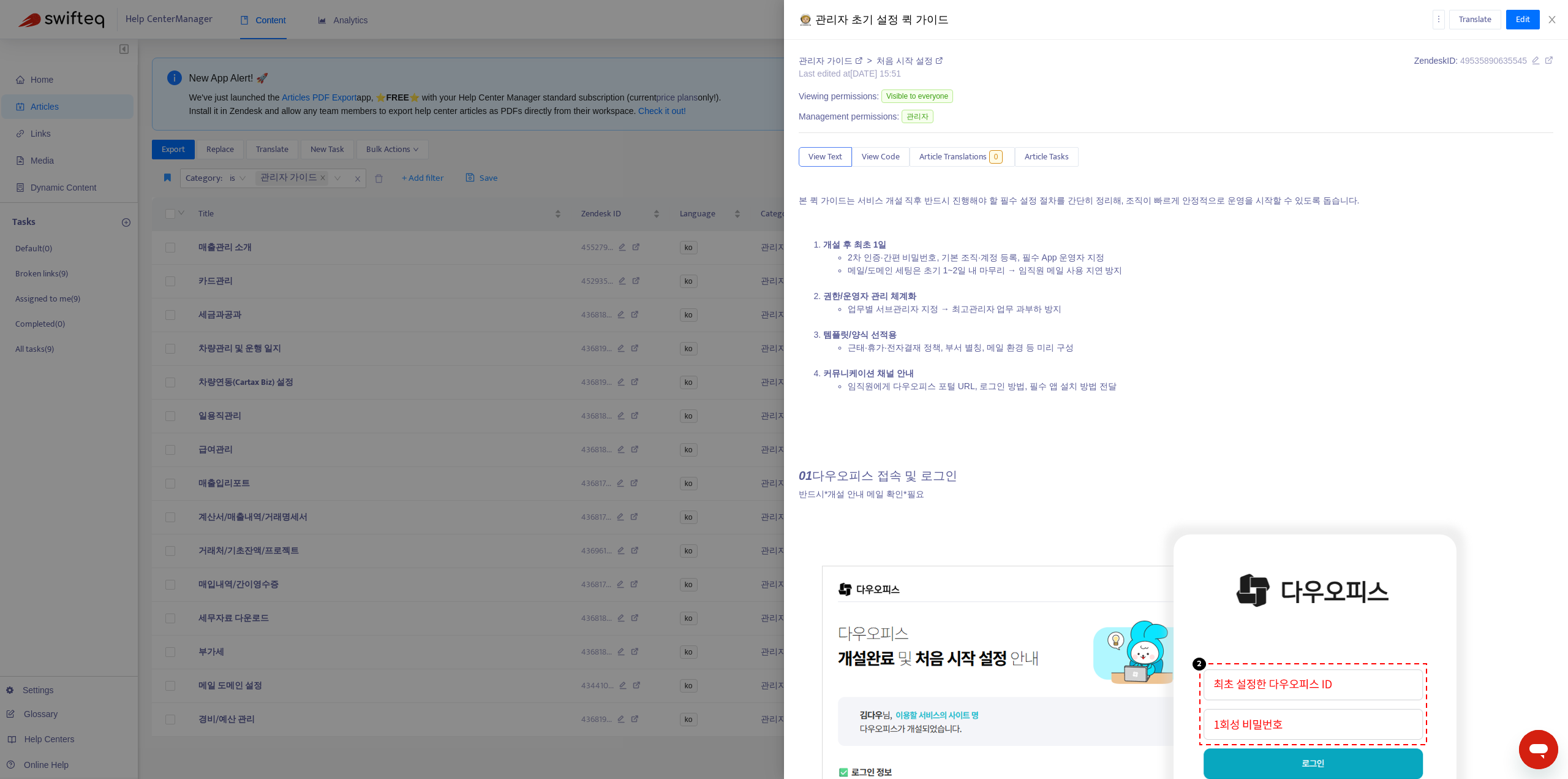
click at [592, 158] on div at bounding box center [784, 389] width 1568 height 779
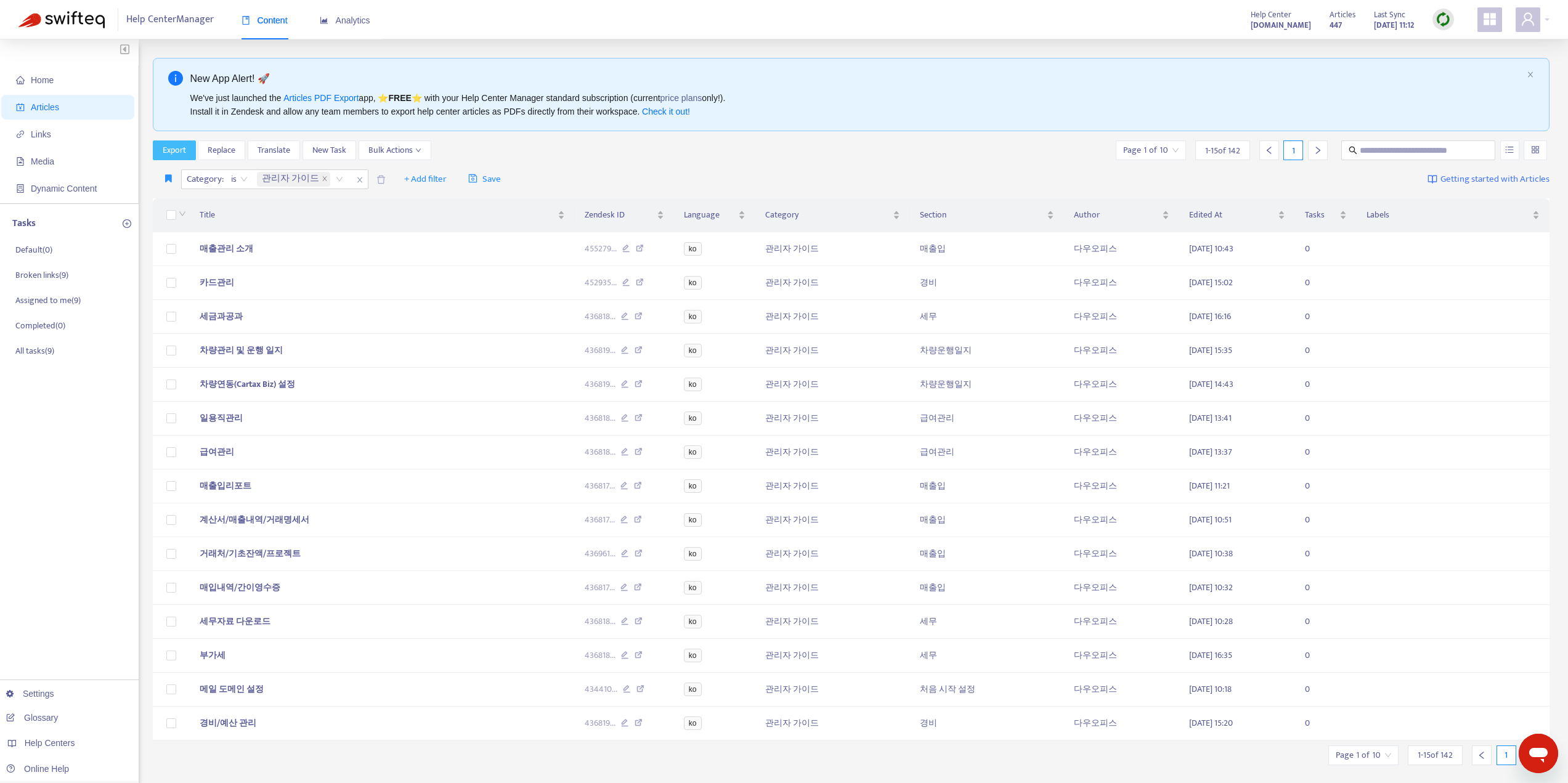
click at [183, 157] on span "Export" at bounding box center [174, 151] width 23 height 14
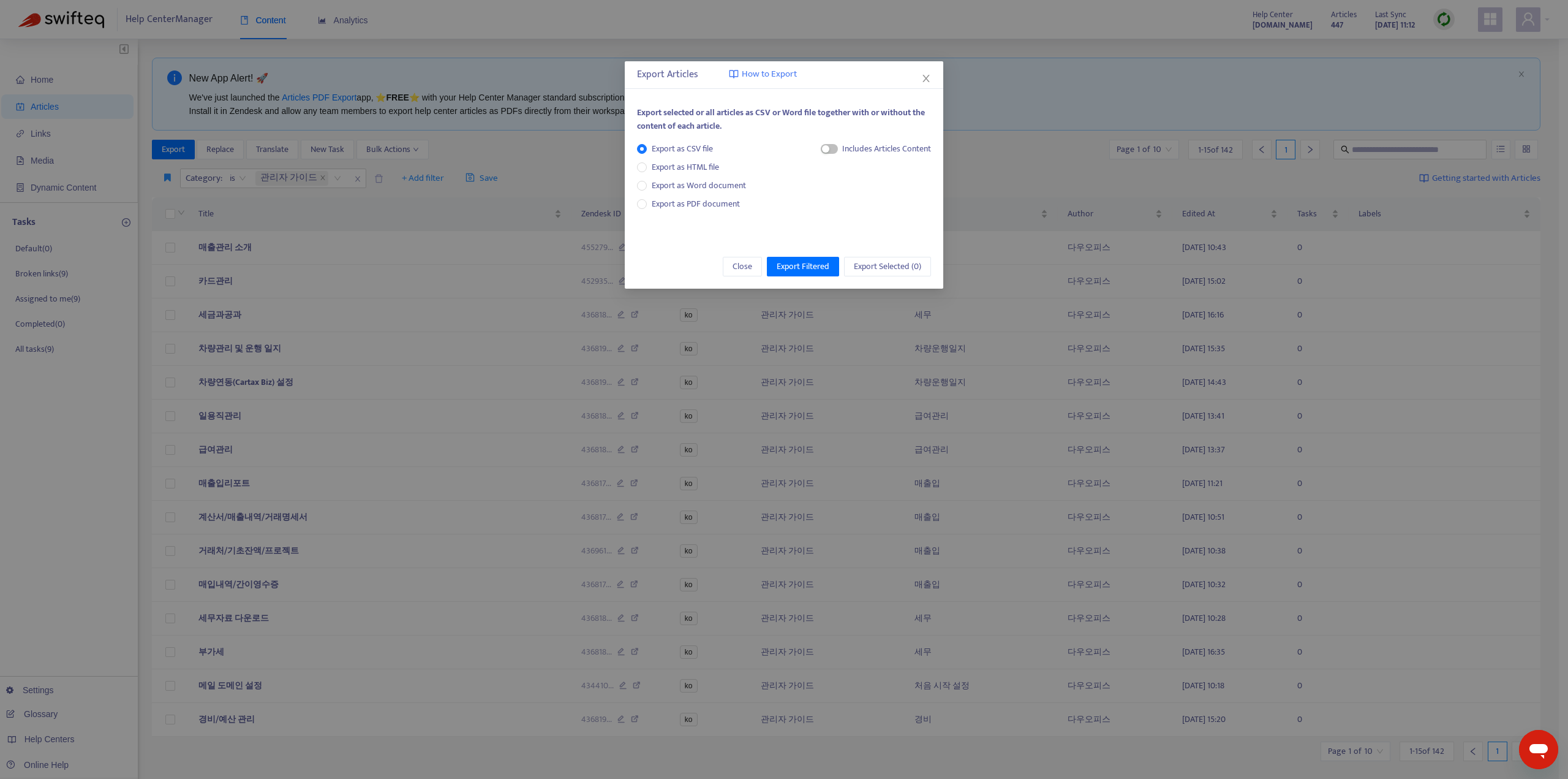
click at [1019, 157] on div "Export Articles How to Export Export selected or all articles as CSV or Word fi…" at bounding box center [784, 389] width 1568 height 779
